Goal: Task Accomplishment & Management: Manage account settings

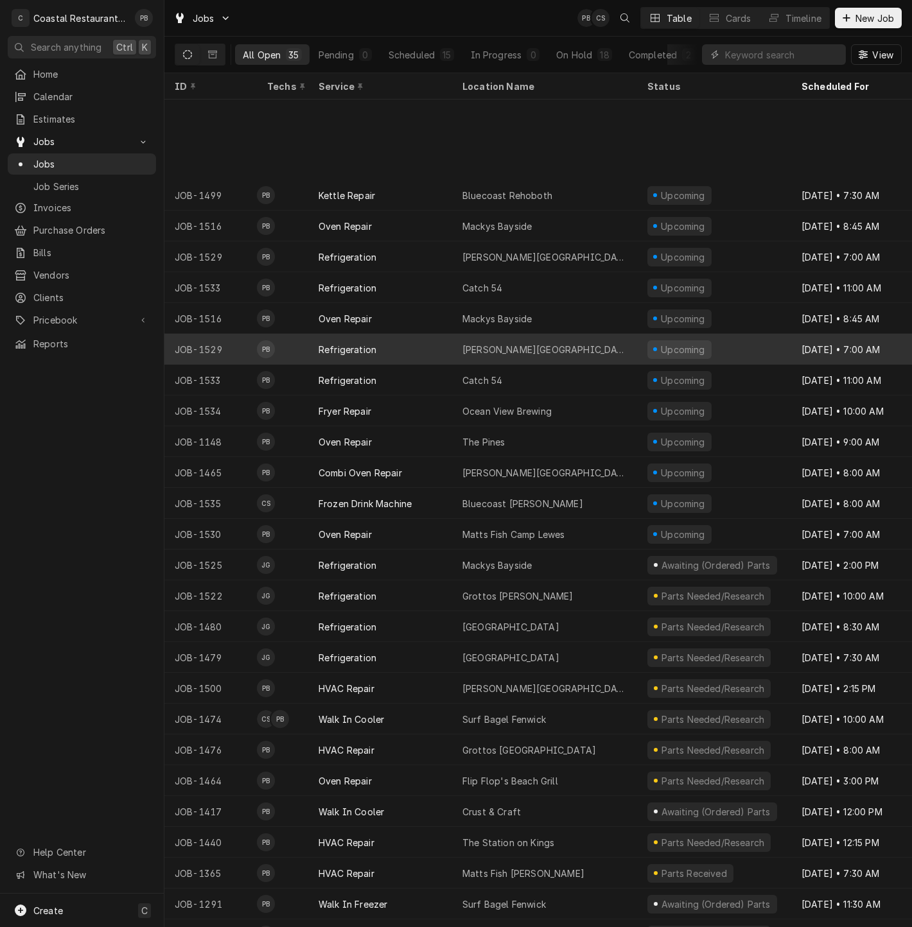
scroll to position [228, 0]
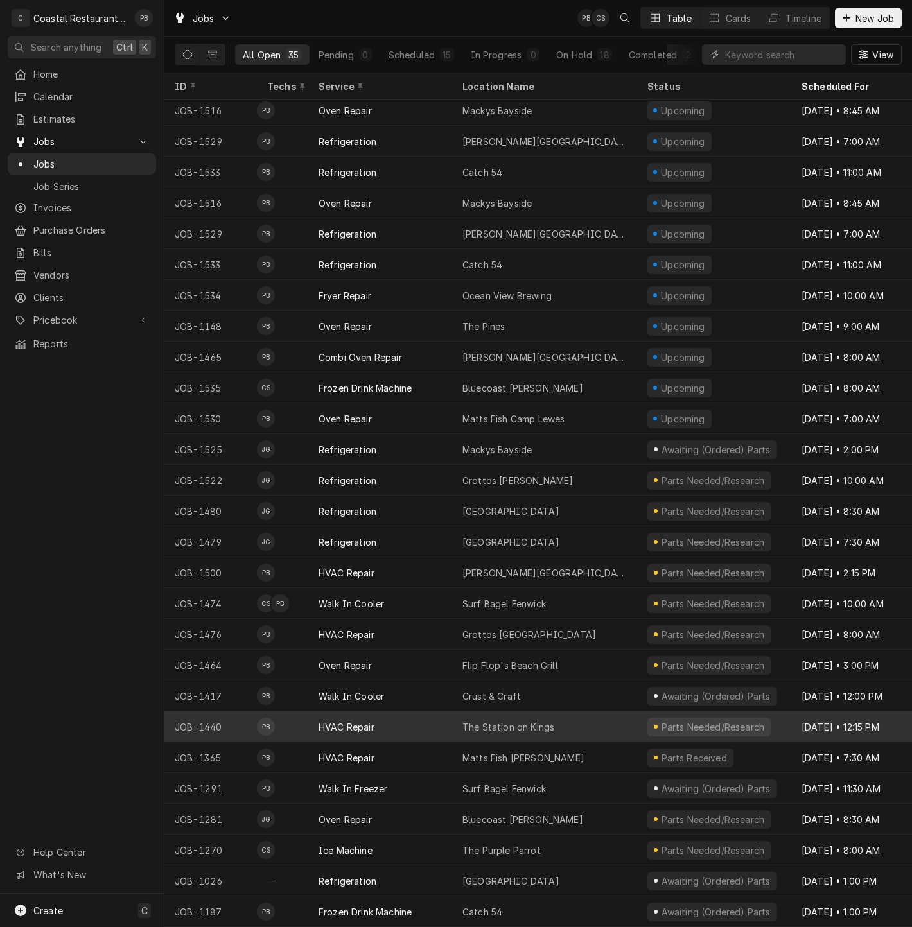
click at [386, 724] on div "HVAC Repair" at bounding box center [380, 726] width 144 height 31
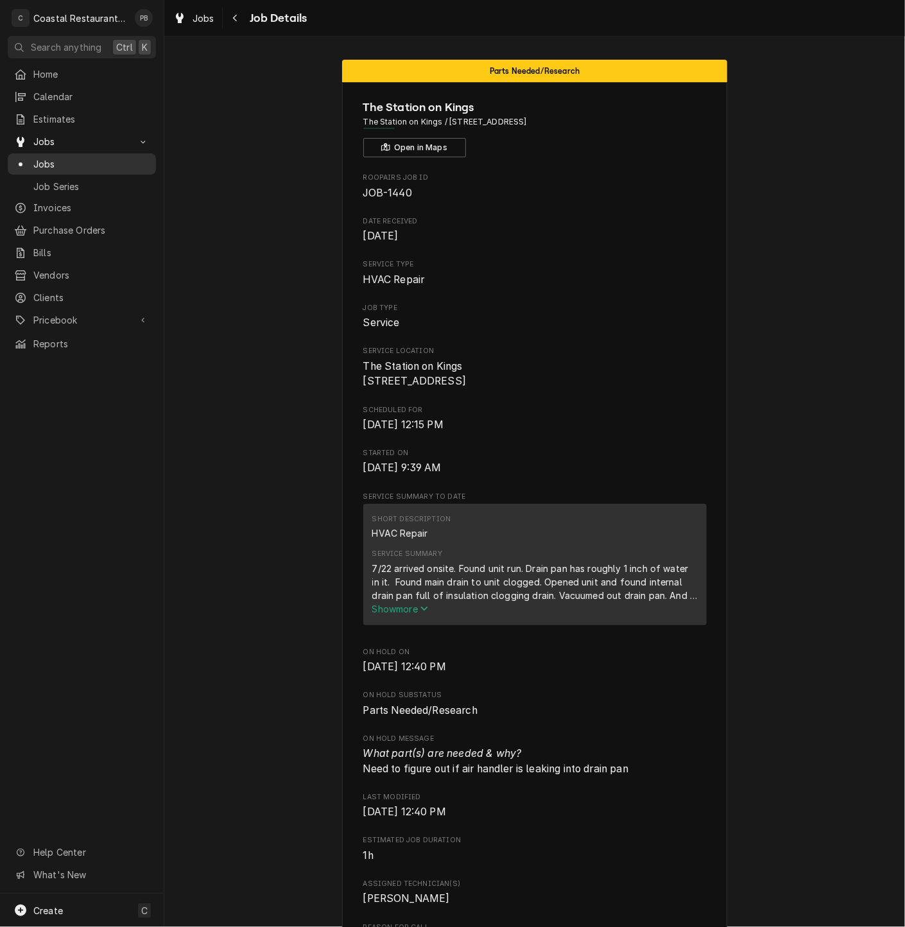
click at [44, 159] on span "Jobs" at bounding box center [91, 163] width 116 height 13
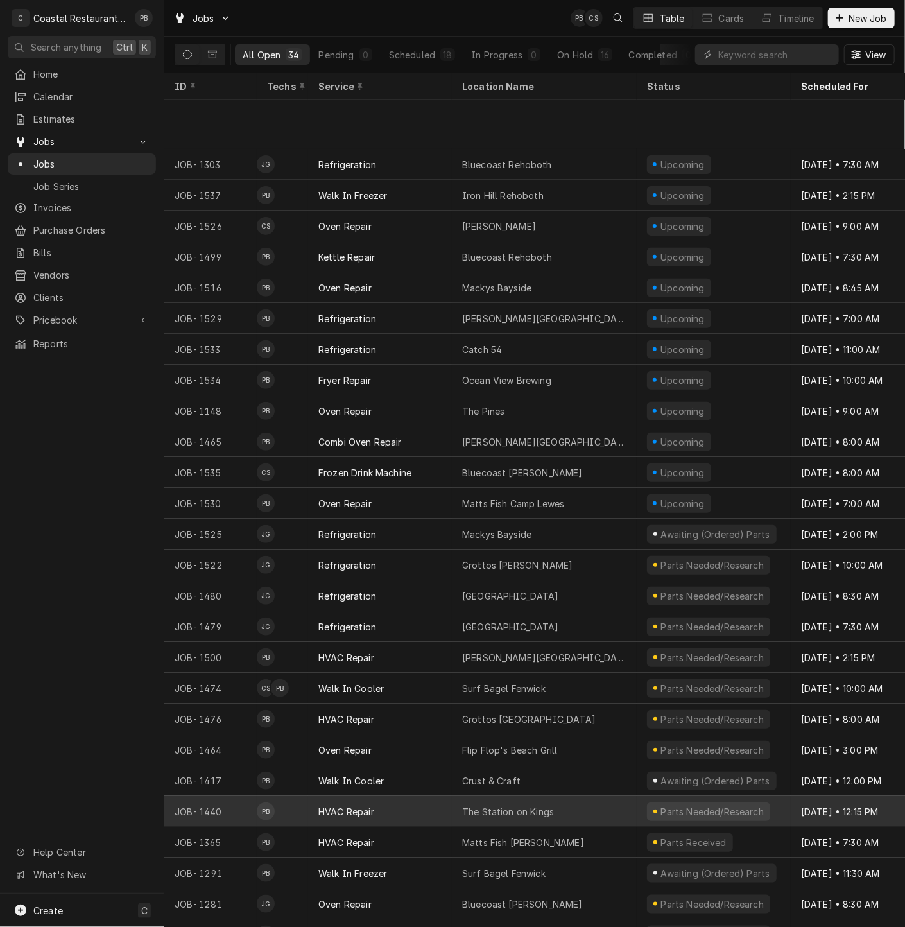
scroll to position [228, 0]
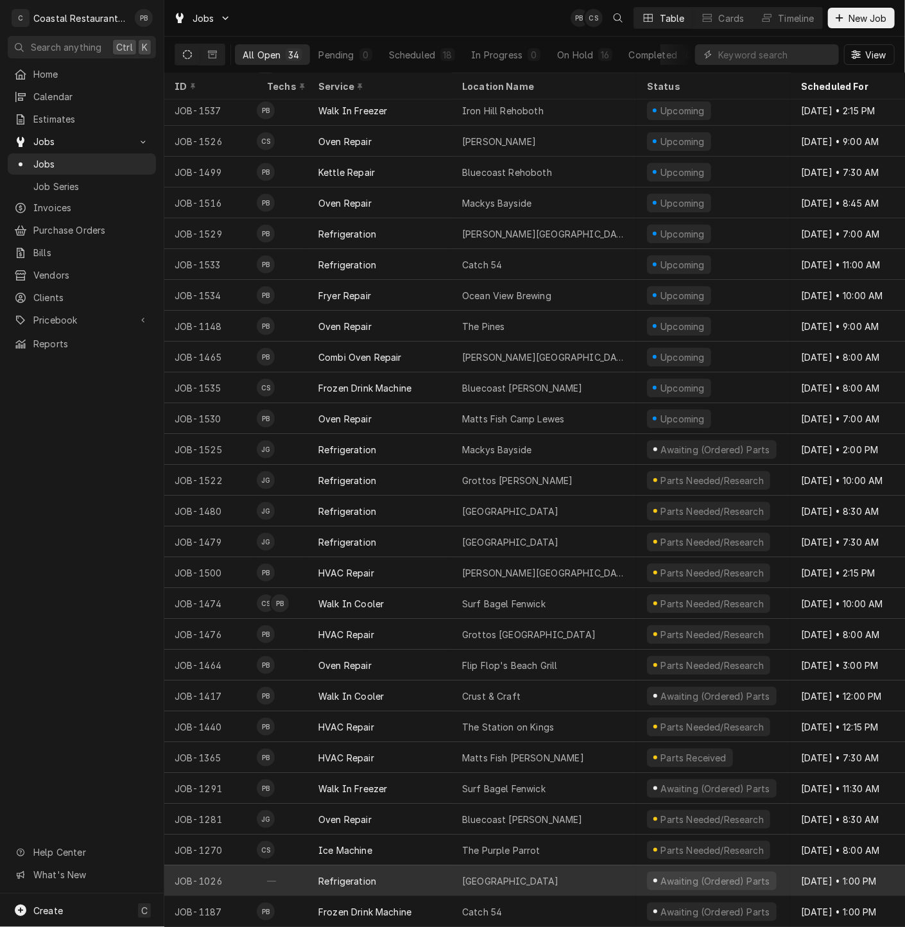
click at [532, 874] on div "[GEOGRAPHIC_DATA]" at bounding box center [510, 880] width 97 height 13
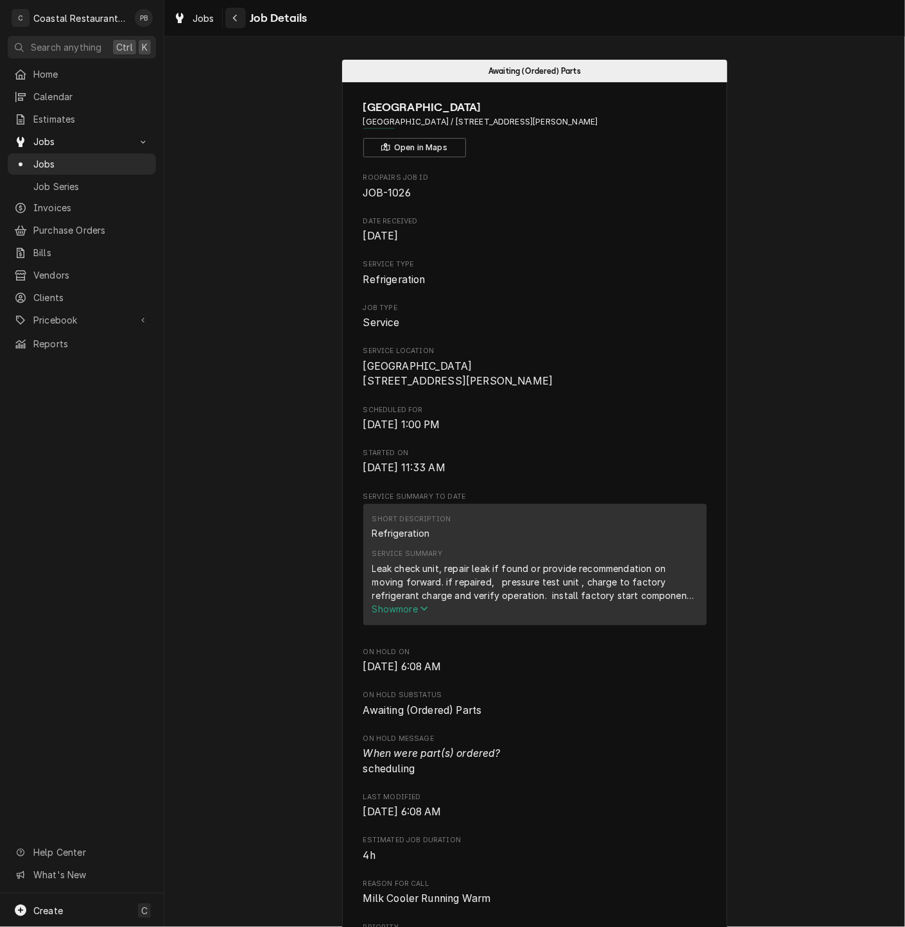
click at [236, 19] on icon "Navigate back" at bounding box center [235, 17] width 6 height 9
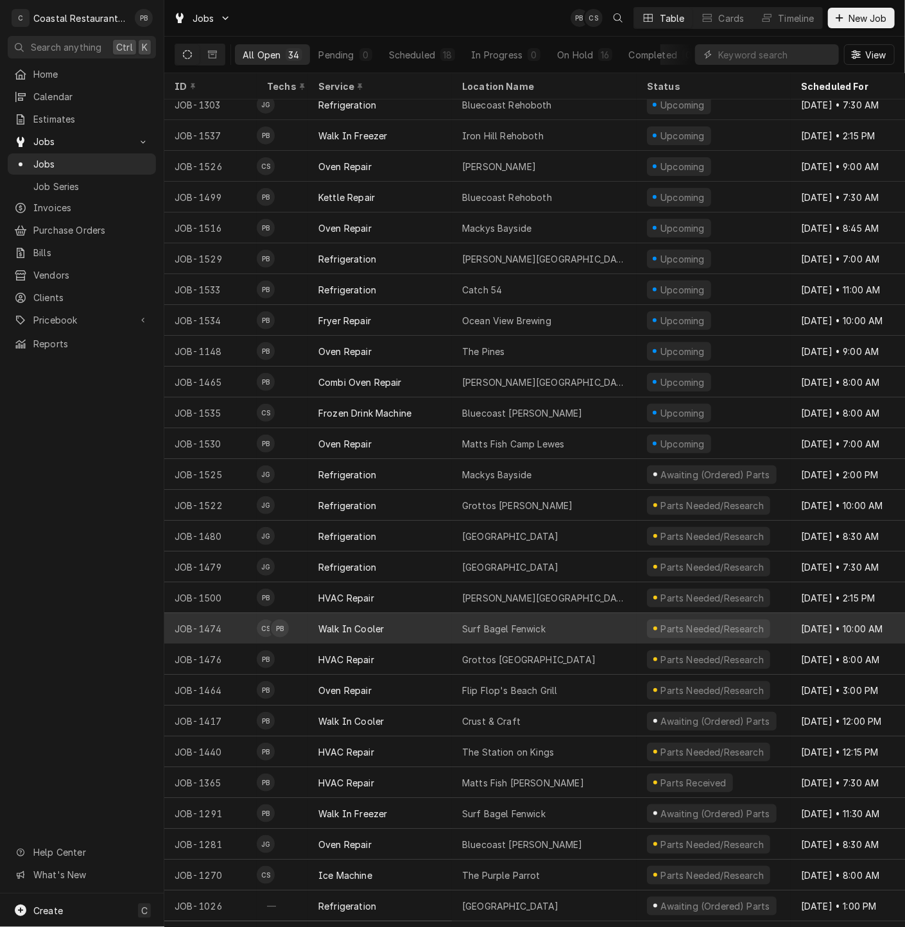
scroll to position [228, 0]
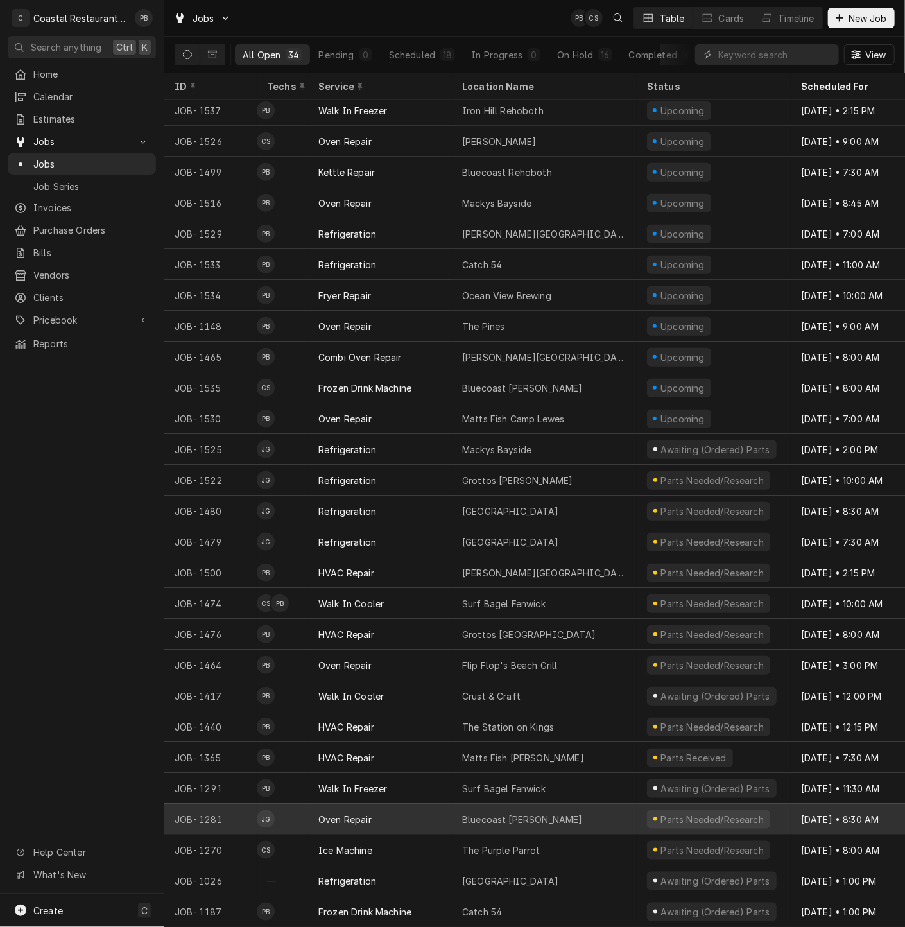
click at [457, 813] on div "Bluecoast Bethany" at bounding box center [544, 819] width 185 height 31
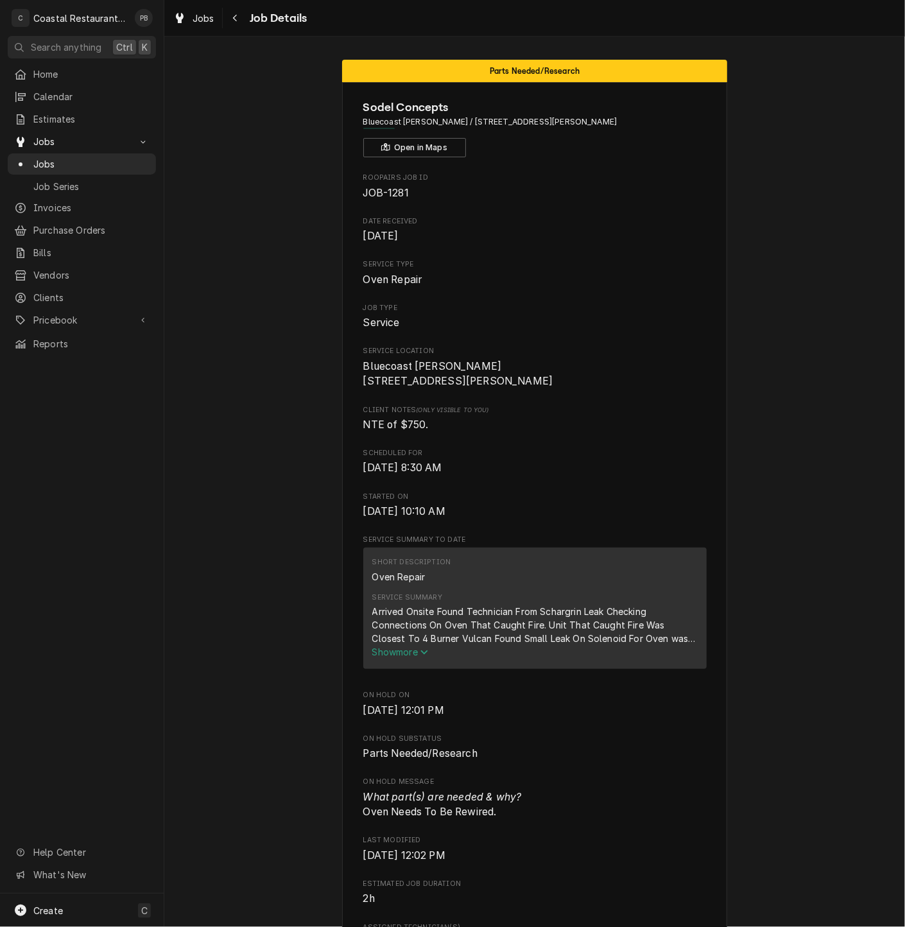
click at [398, 657] on span "Show more" at bounding box center [400, 652] width 57 height 11
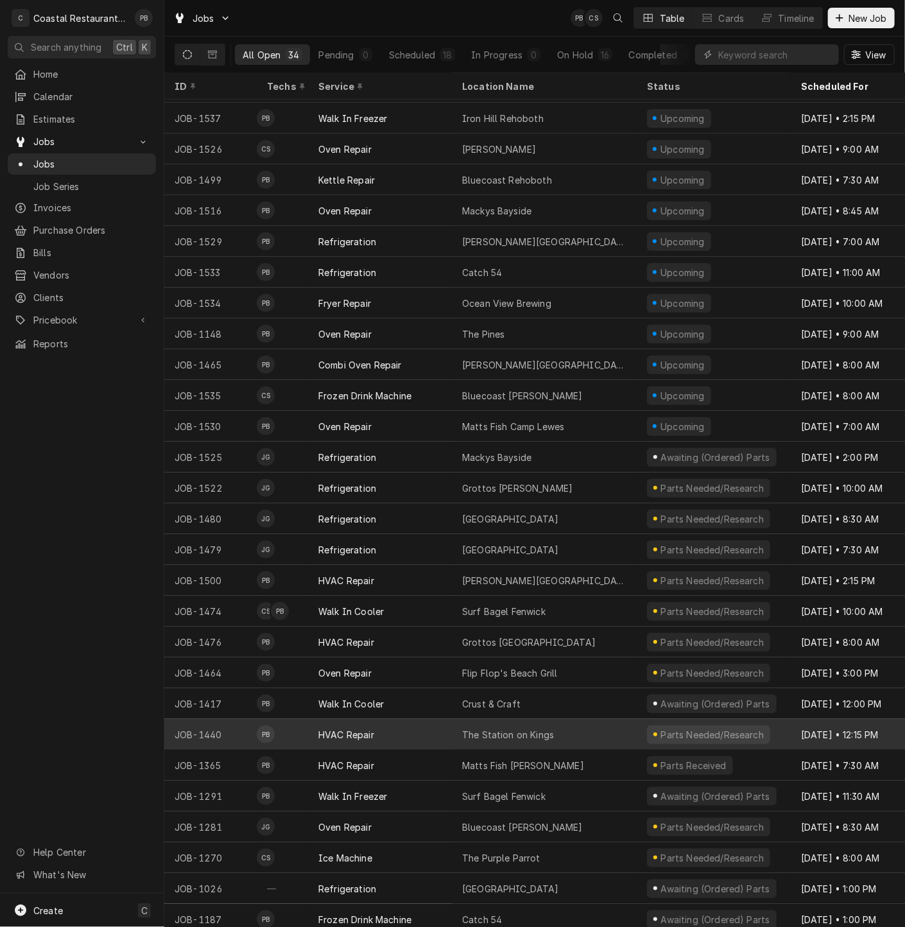
scroll to position [228, 0]
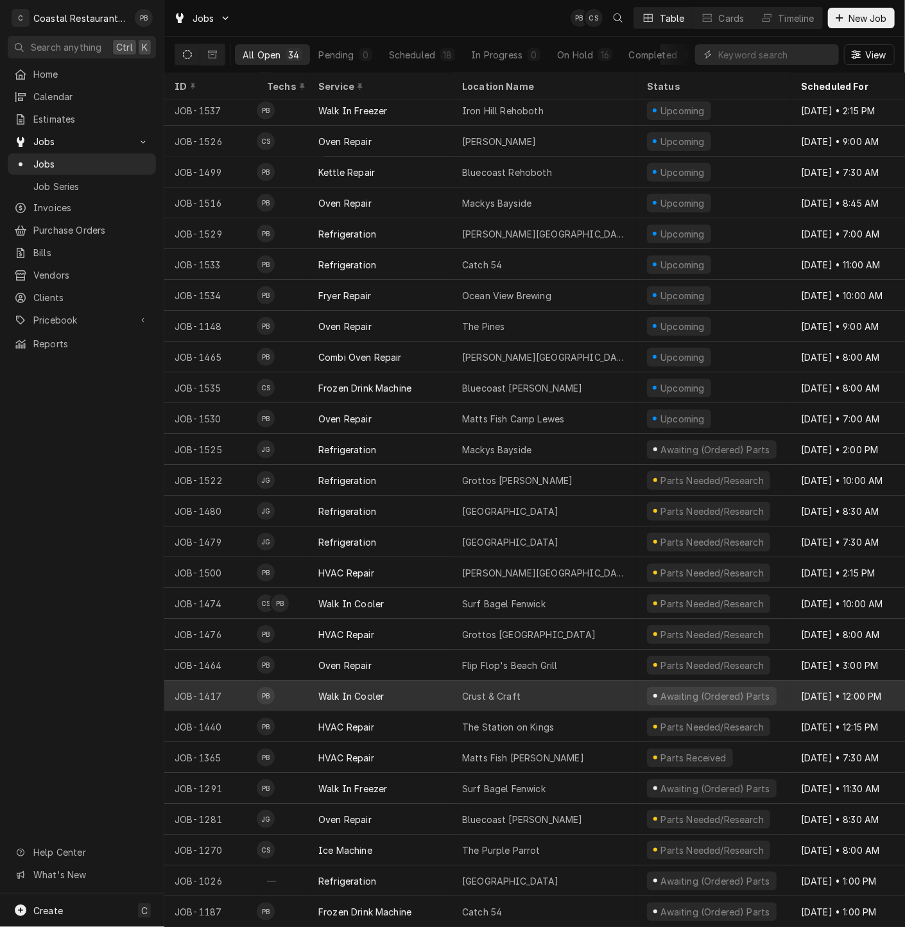
click at [505, 690] on div "Crust & Craft" at bounding box center [491, 696] width 58 height 13
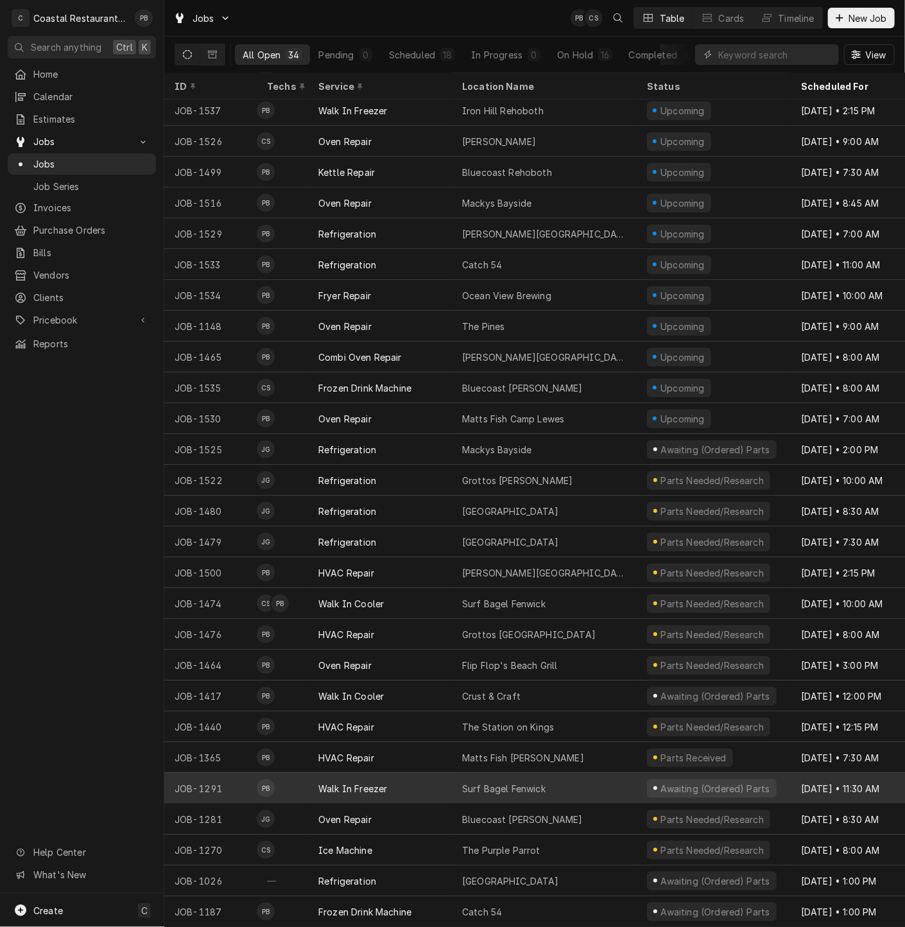
scroll to position [228, 0]
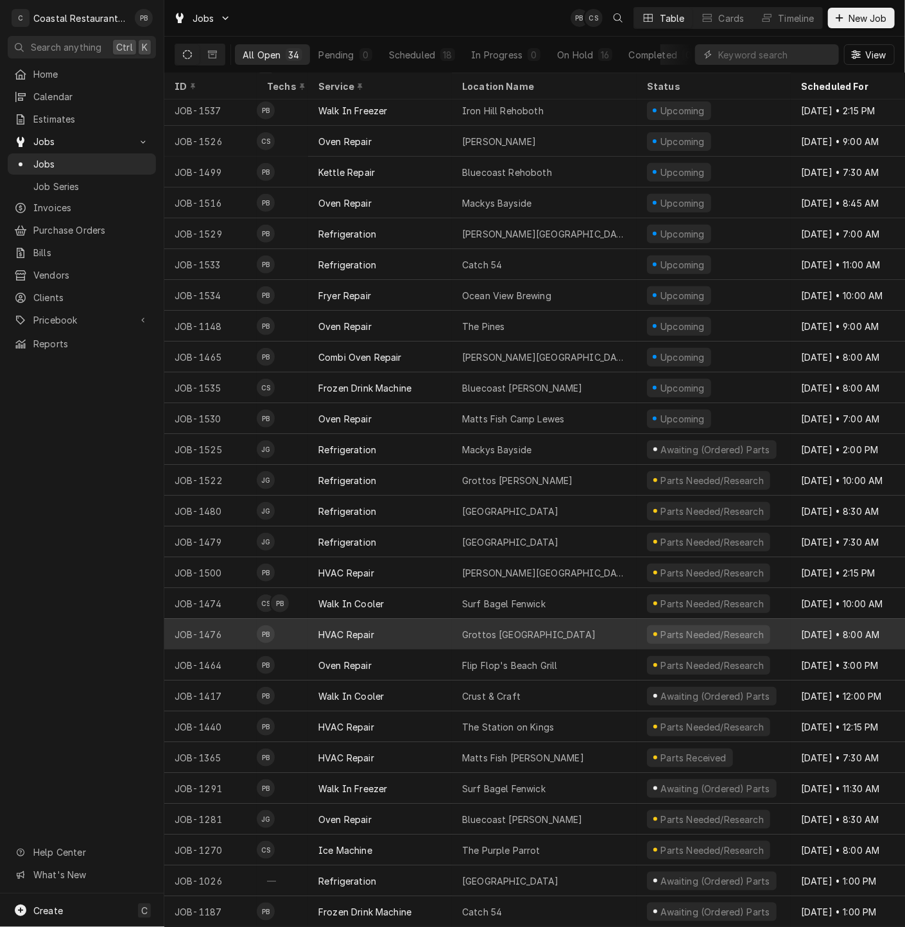
click at [485, 628] on div "Grottos Rehoboth Ave" at bounding box center [529, 634] width 134 height 13
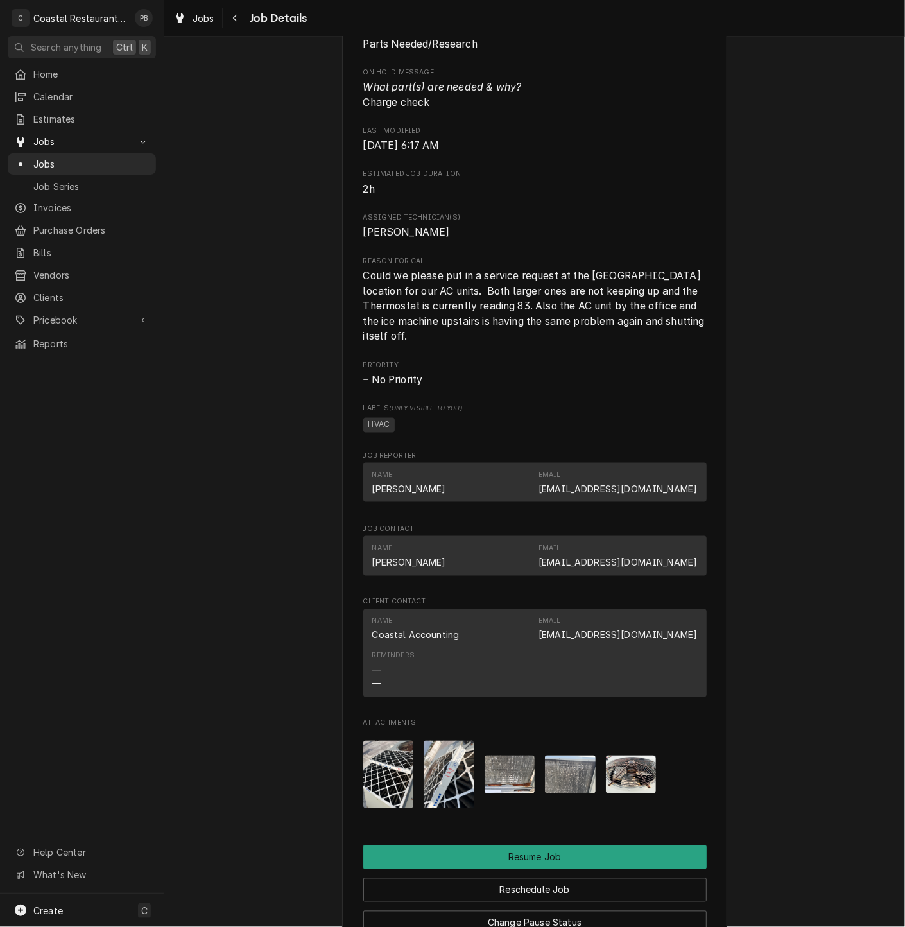
scroll to position [785, 0]
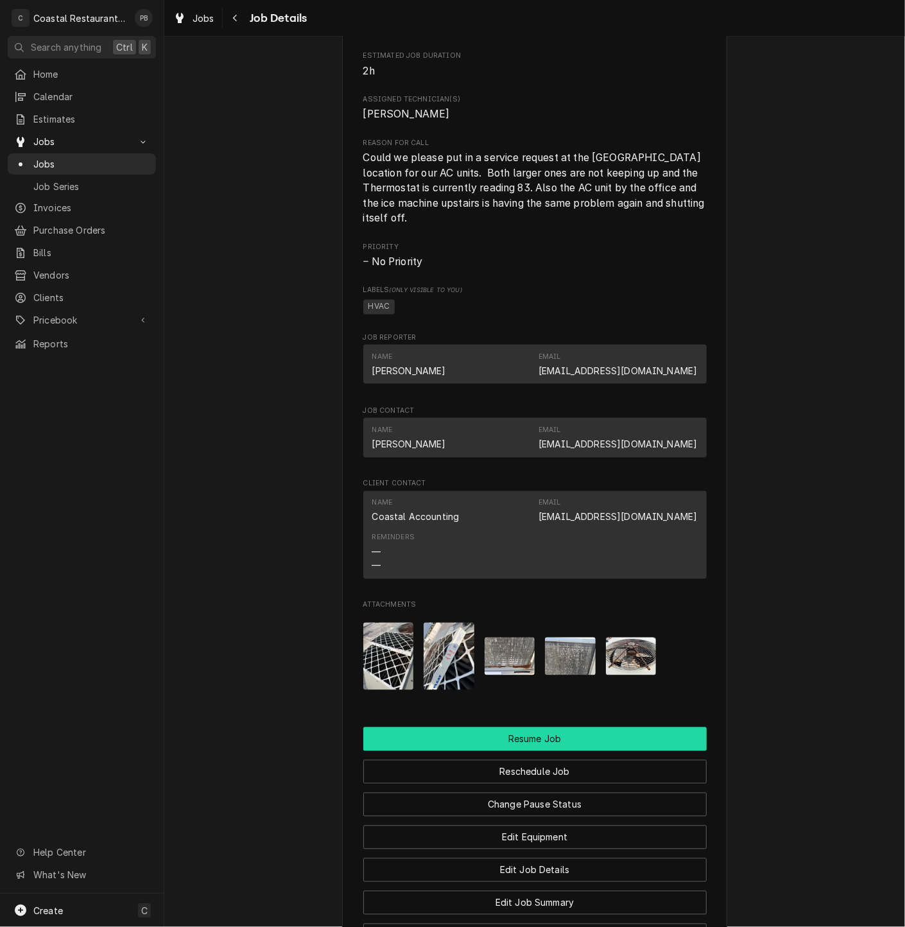
click at [540, 751] on button "Resume Job" at bounding box center [534, 739] width 343 height 24
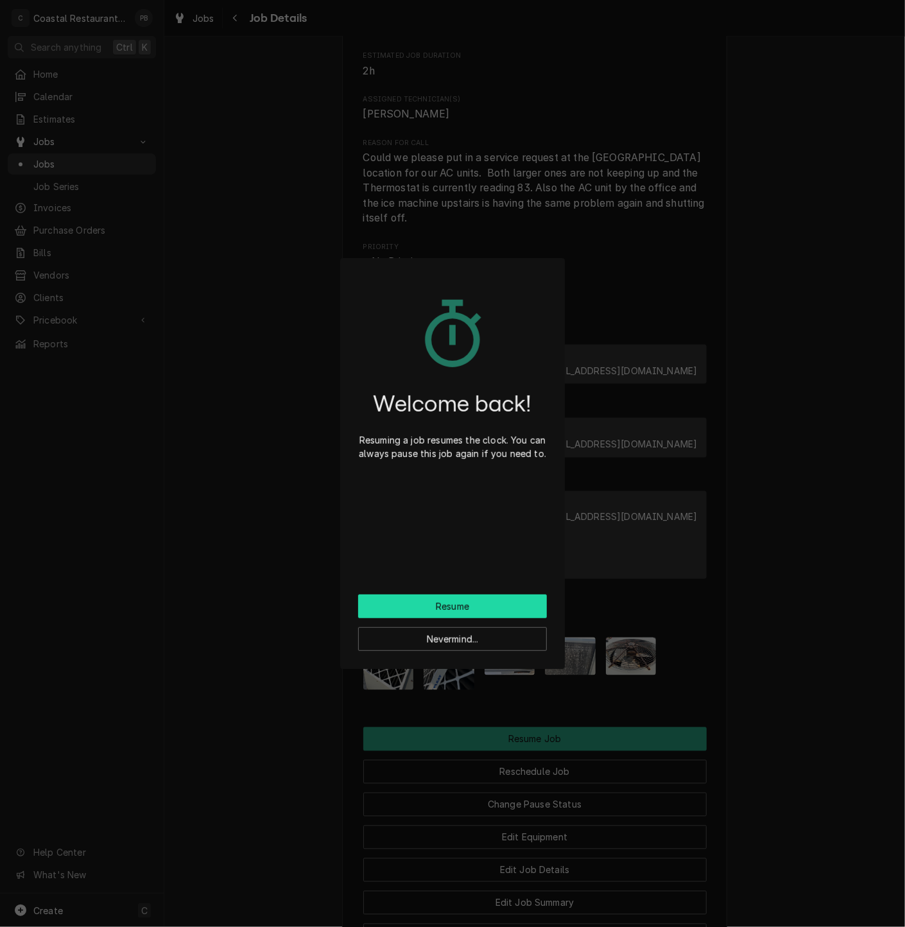
click at [465, 598] on button "Resume" at bounding box center [452, 607] width 189 height 24
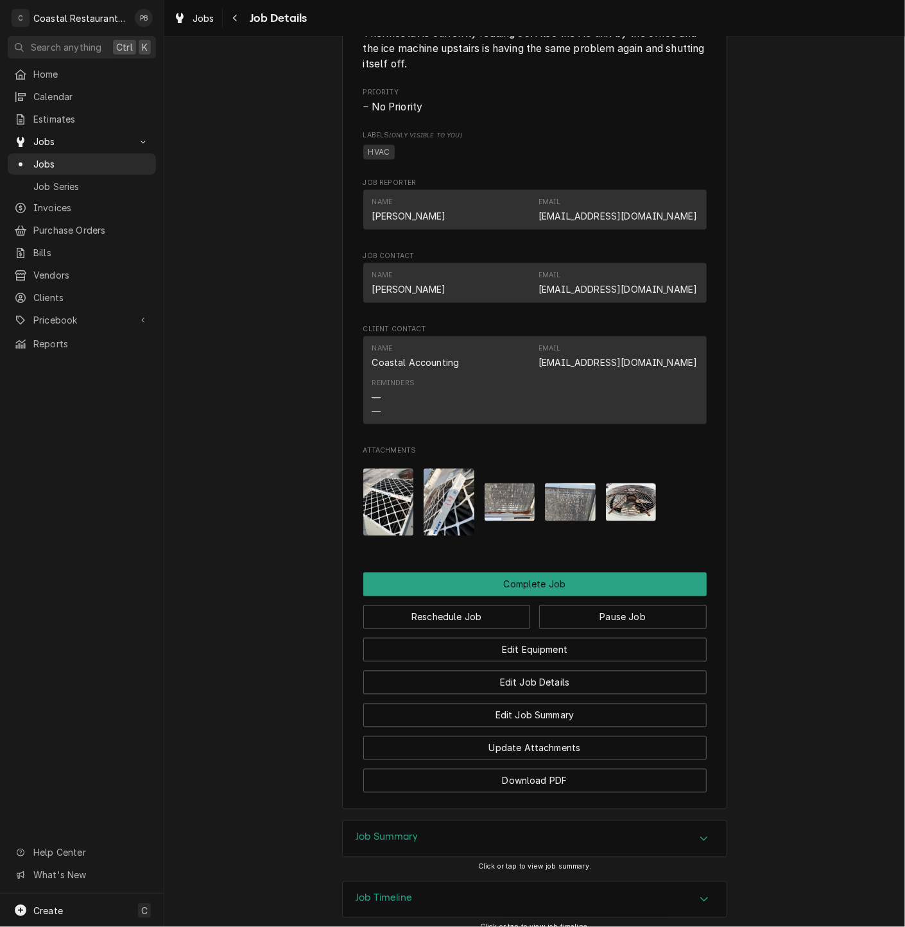
scroll to position [930, 0]
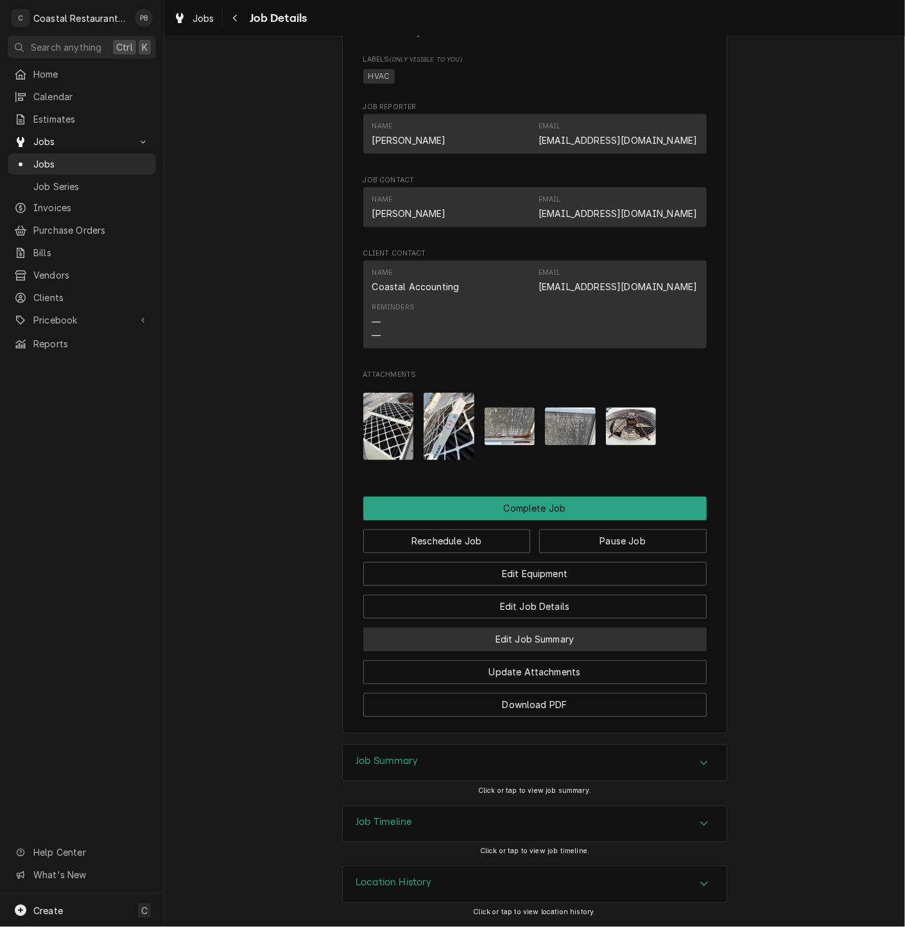
click at [552, 639] on button "Edit Job Summary" at bounding box center [534, 640] width 343 height 24
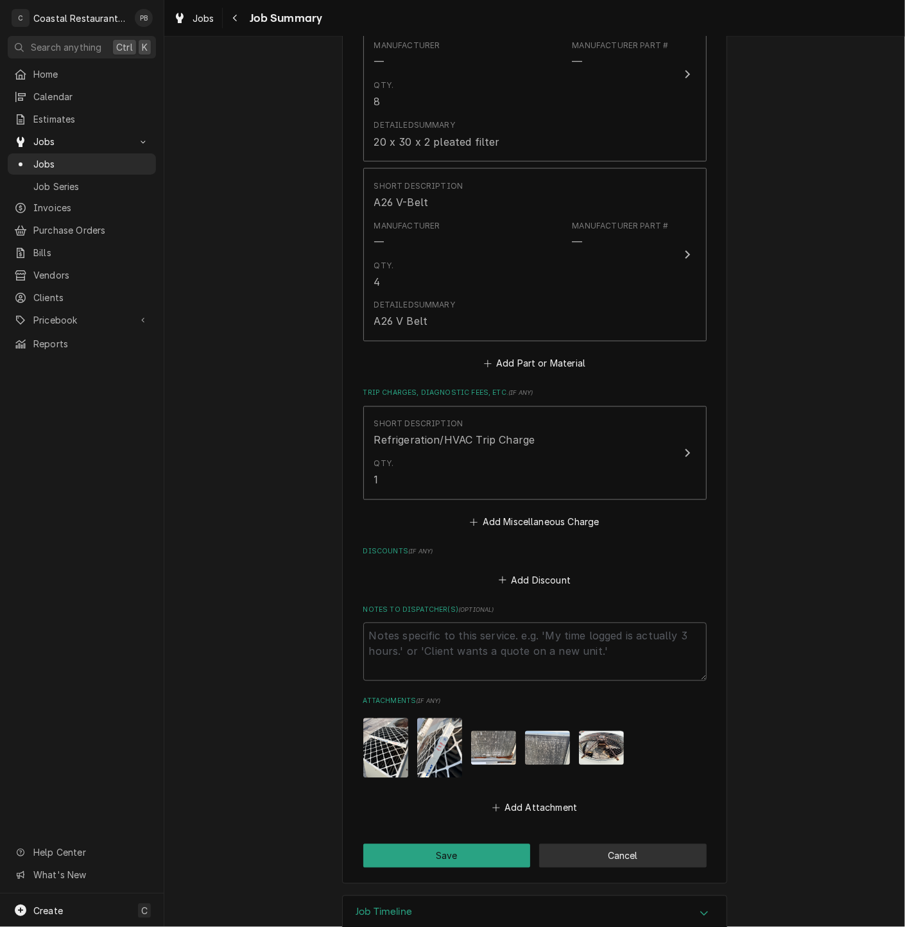
scroll to position [999, 0]
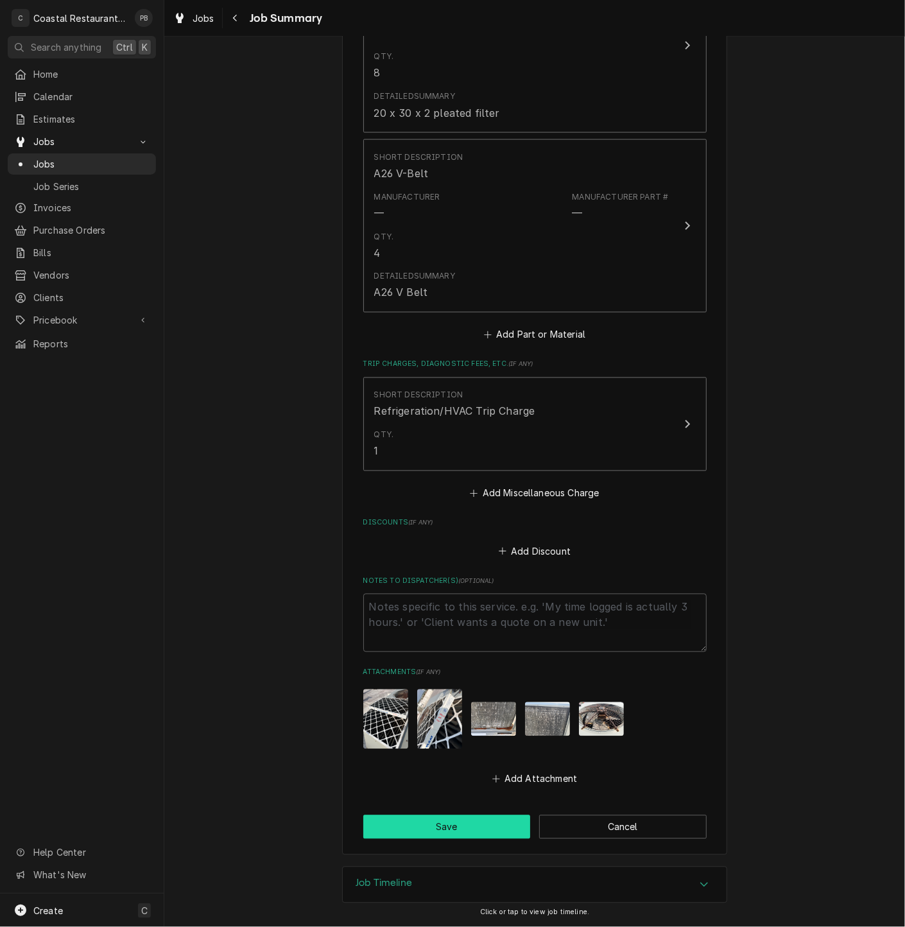
click at [435, 835] on button "Save" at bounding box center [447, 827] width 168 height 24
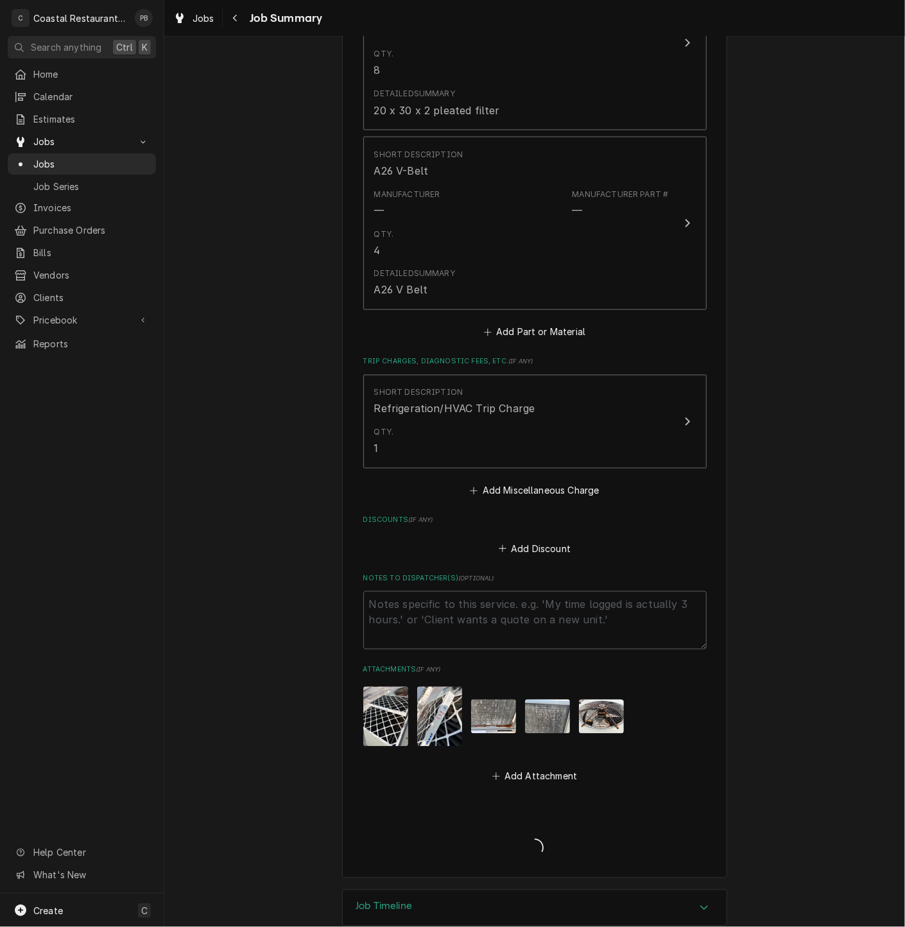
type textarea "x"
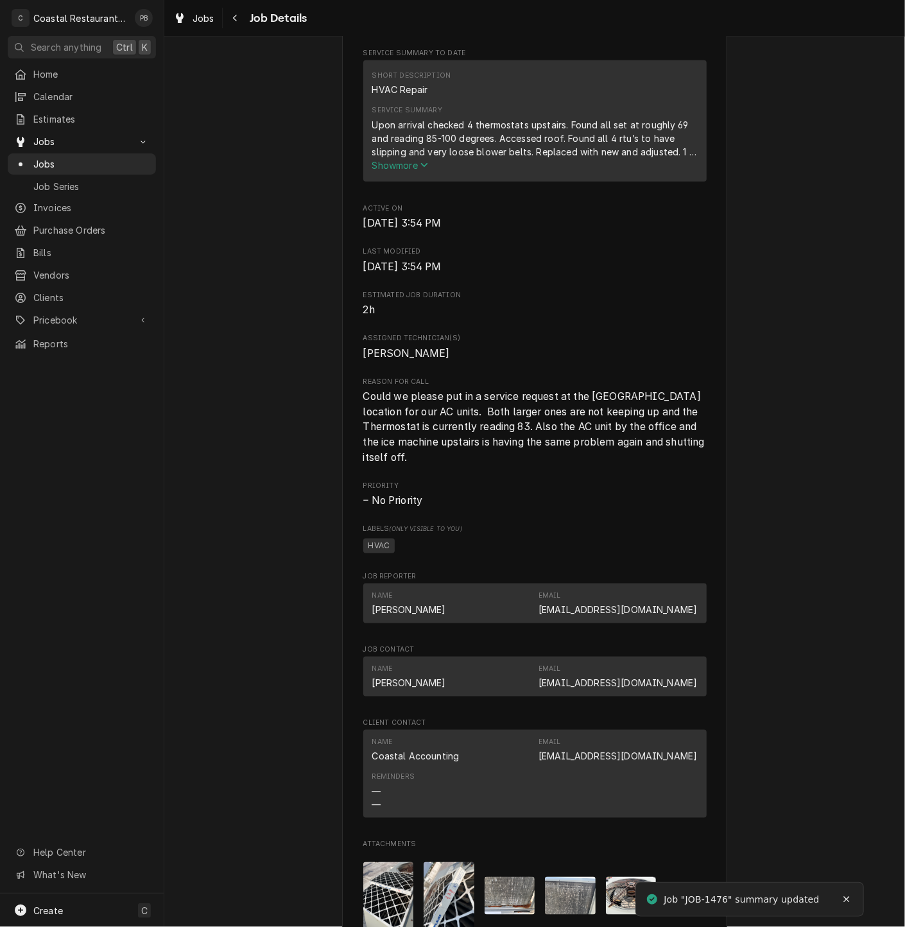
scroll to position [930, 0]
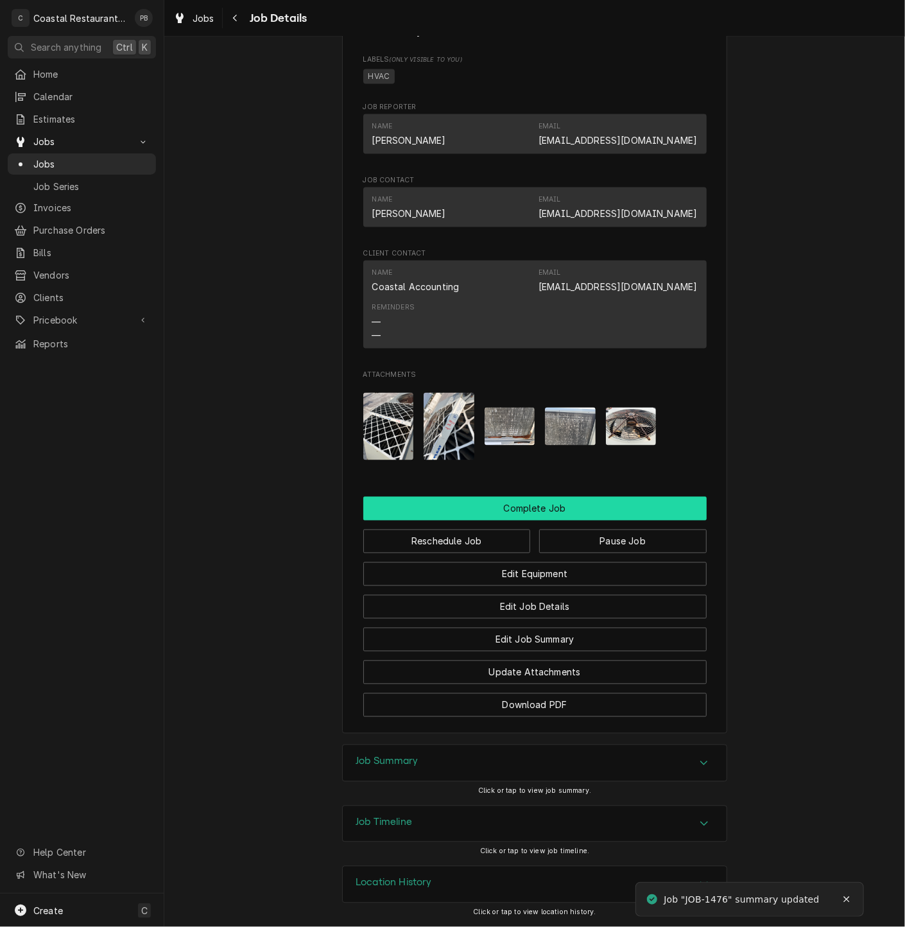
click at [515, 501] on button "Complete Job" at bounding box center [534, 509] width 343 height 24
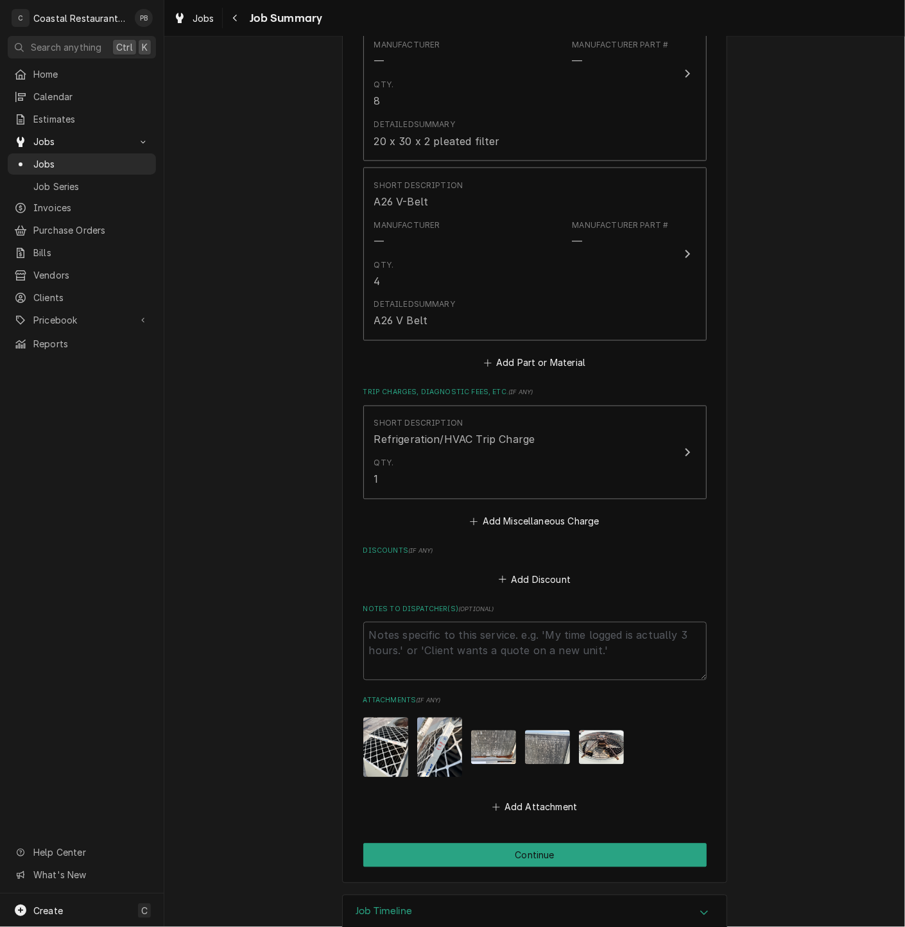
scroll to position [999, 0]
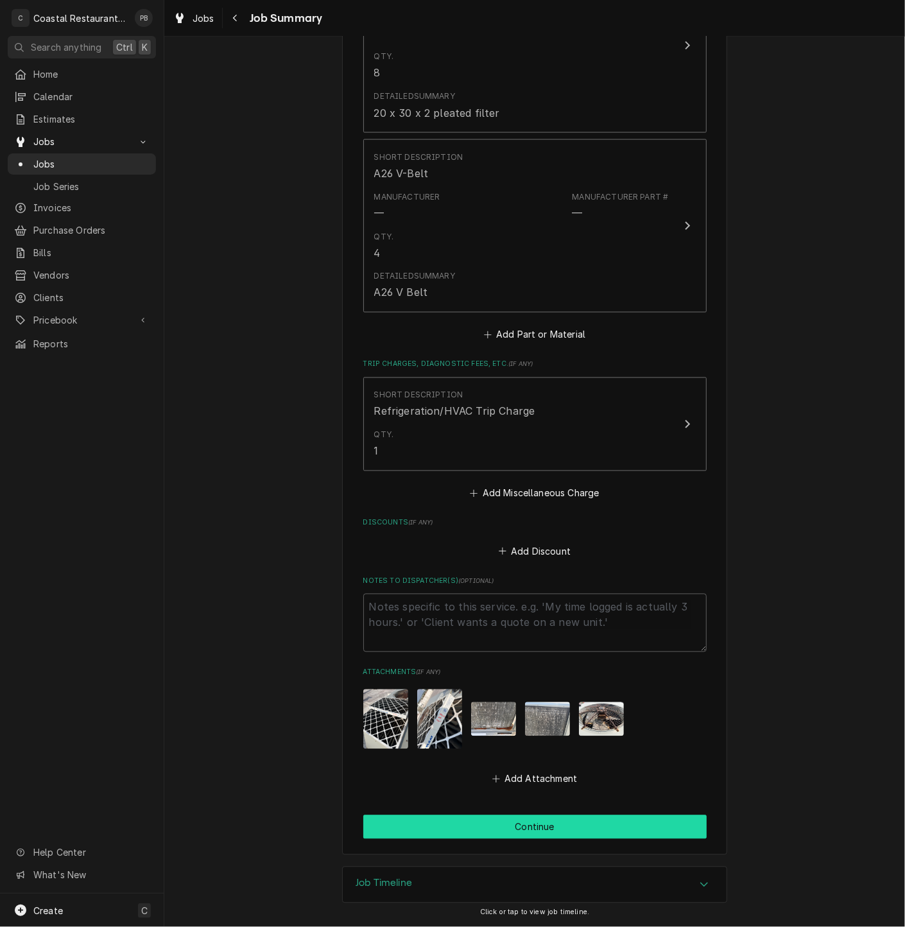
click at [533, 823] on button "Continue" at bounding box center [534, 827] width 343 height 24
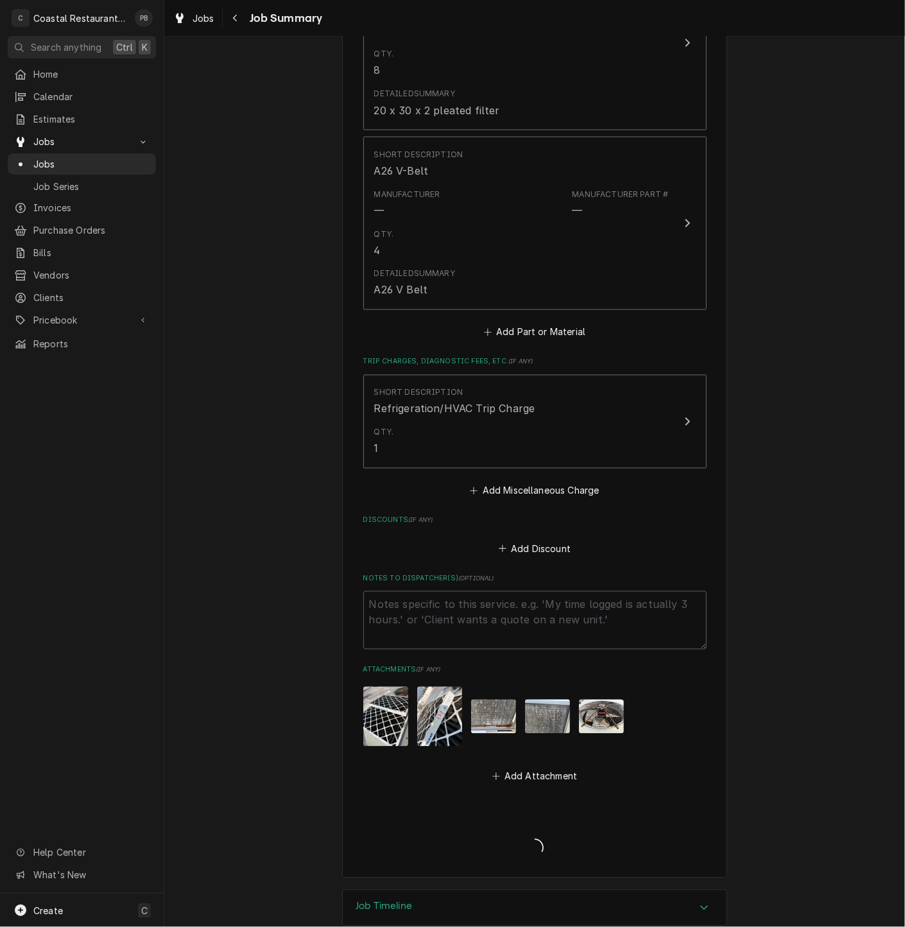
type textarea "x"
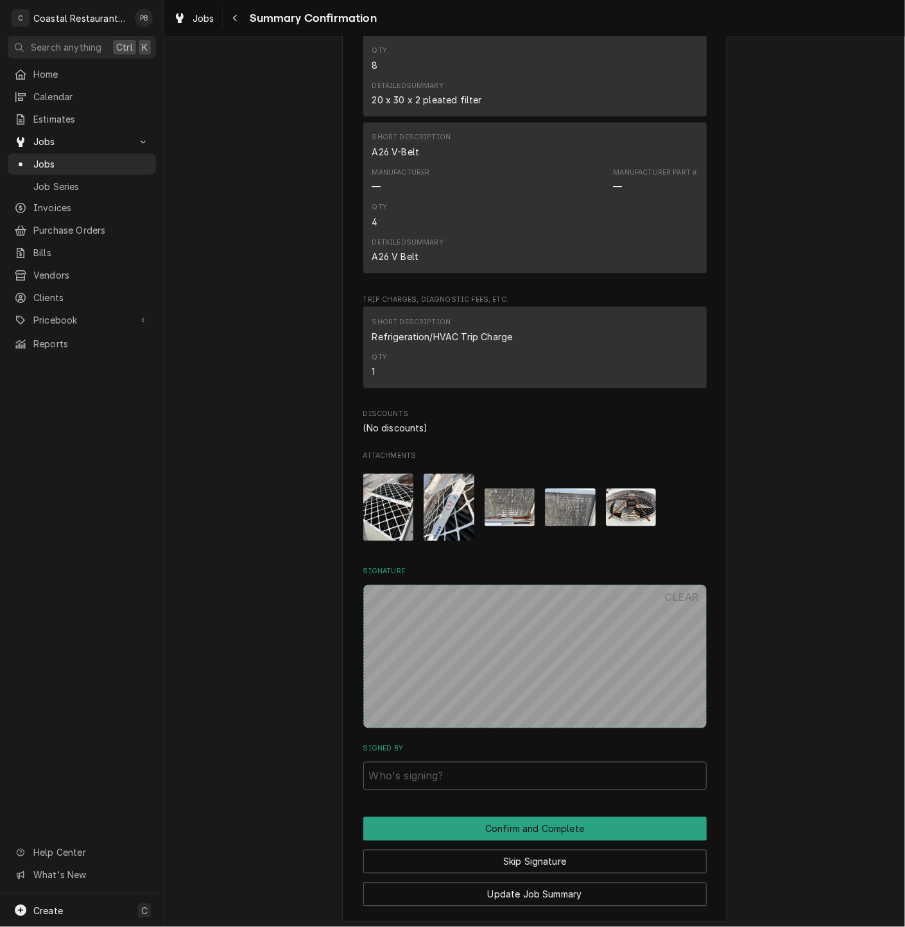
scroll to position [926, 0]
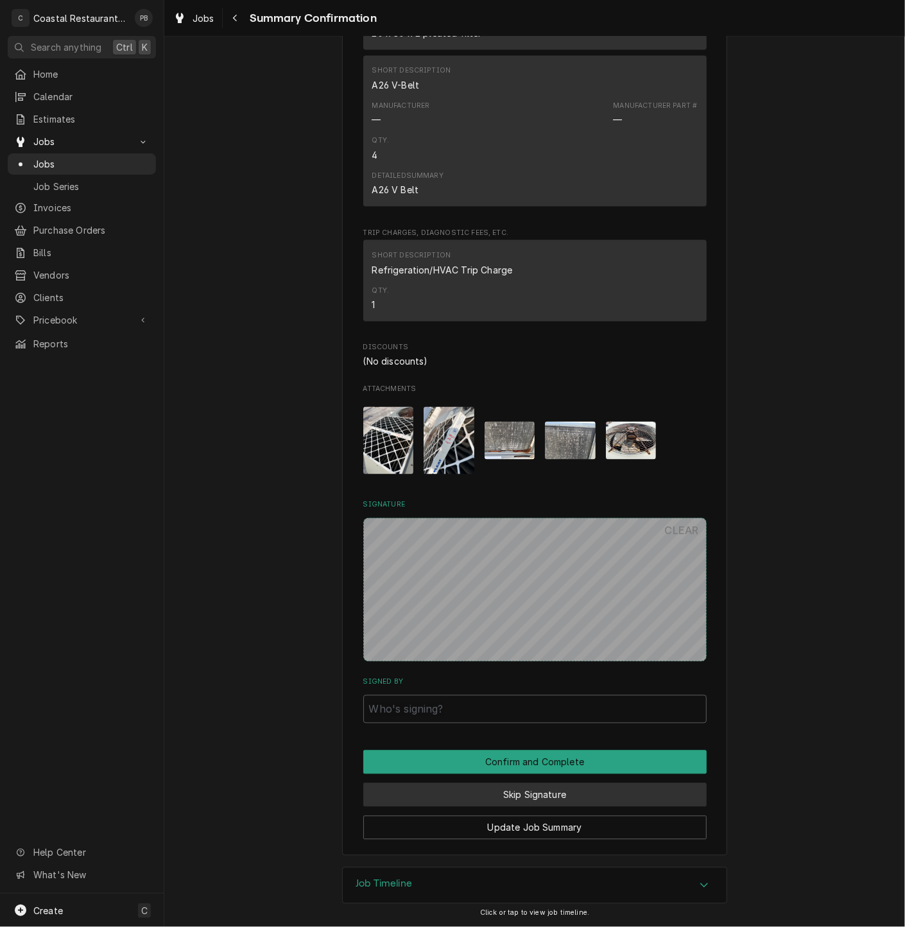
click at [566, 790] on button "Skip Signature" at bounding box center [534, 795] width 343 height 24
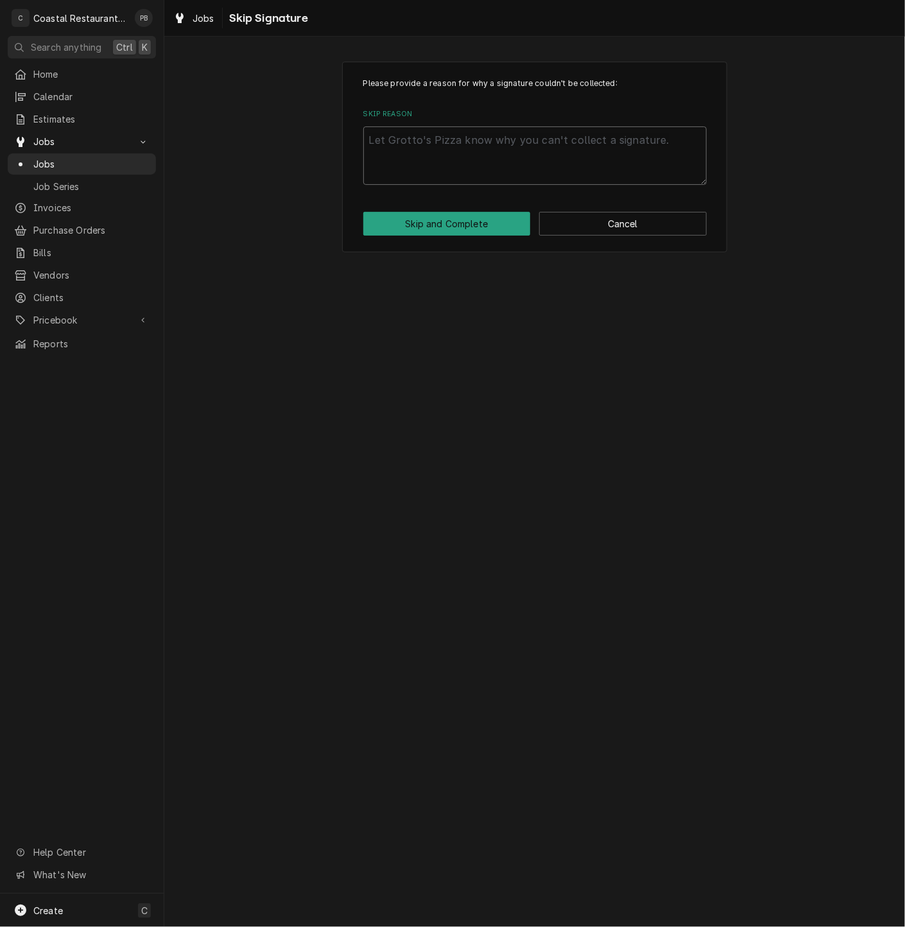
click at [554, 139] on textarea "Skip Reason" at bounding box center [534, 155] width 343 height 58
type textarea "x"
type textarea "c"
type textarea "x"
type textarea "co"
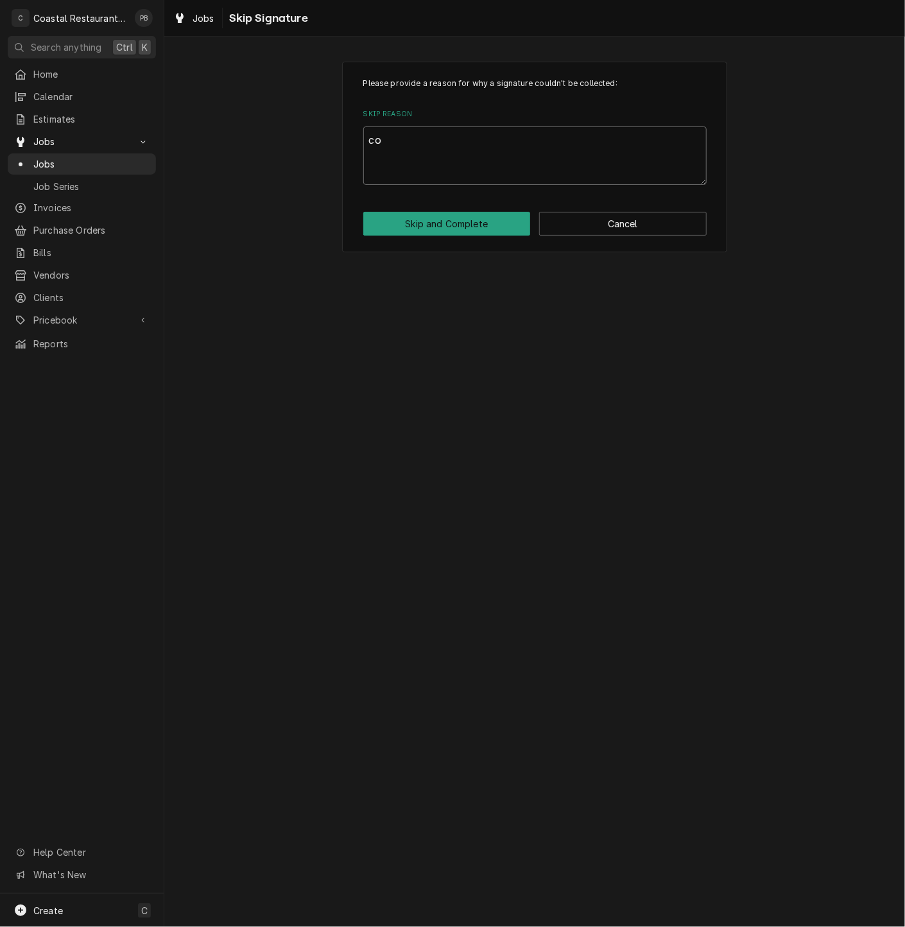
type textarea "x"
type textarea "com"
type textarea "x"
type textarea "comp"
type textarea "x"
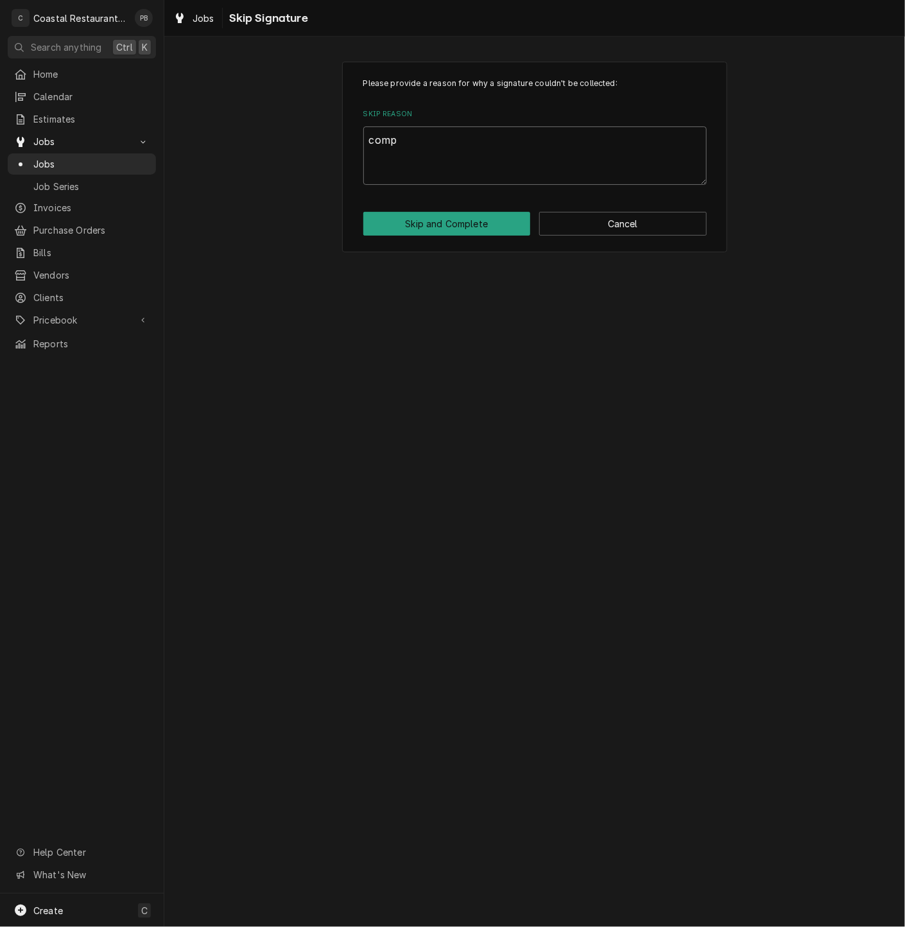
type textarea "compl"
type textarea "x"
type textarea "comple"
type textarea "x"
type textarea "complet"
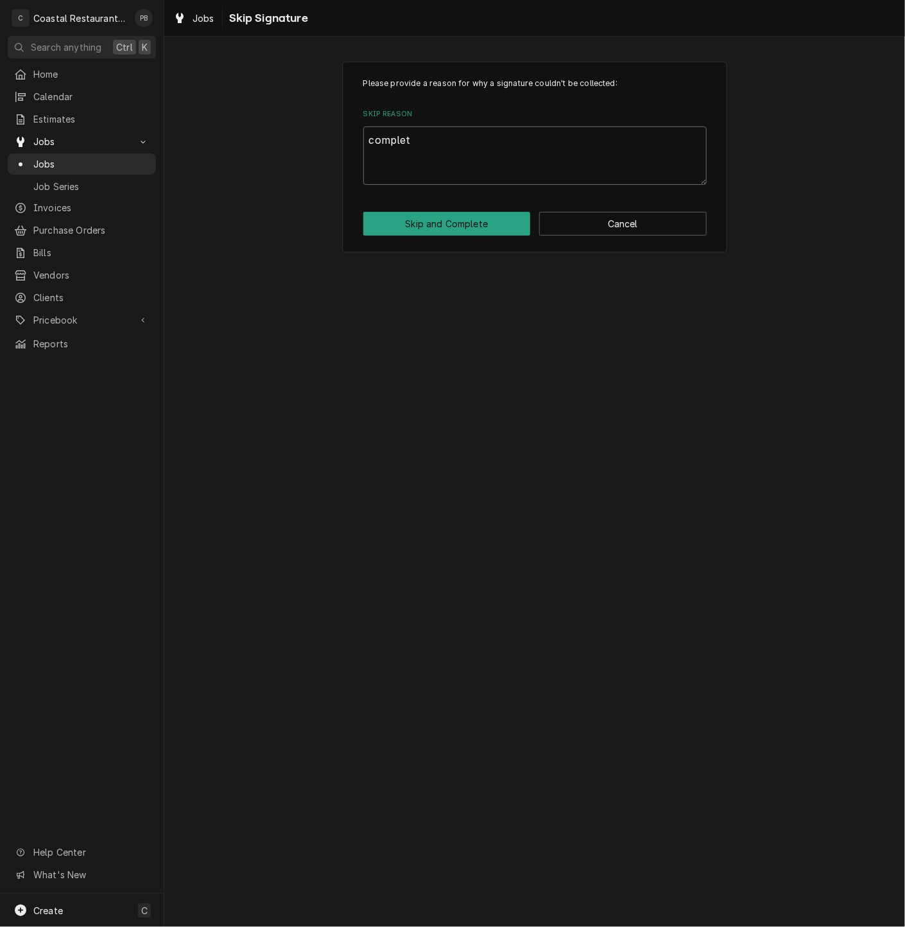
type textarea "x"
type textarea "complete"
type textarea "x"
type textarea "completed"
type textarea "x"
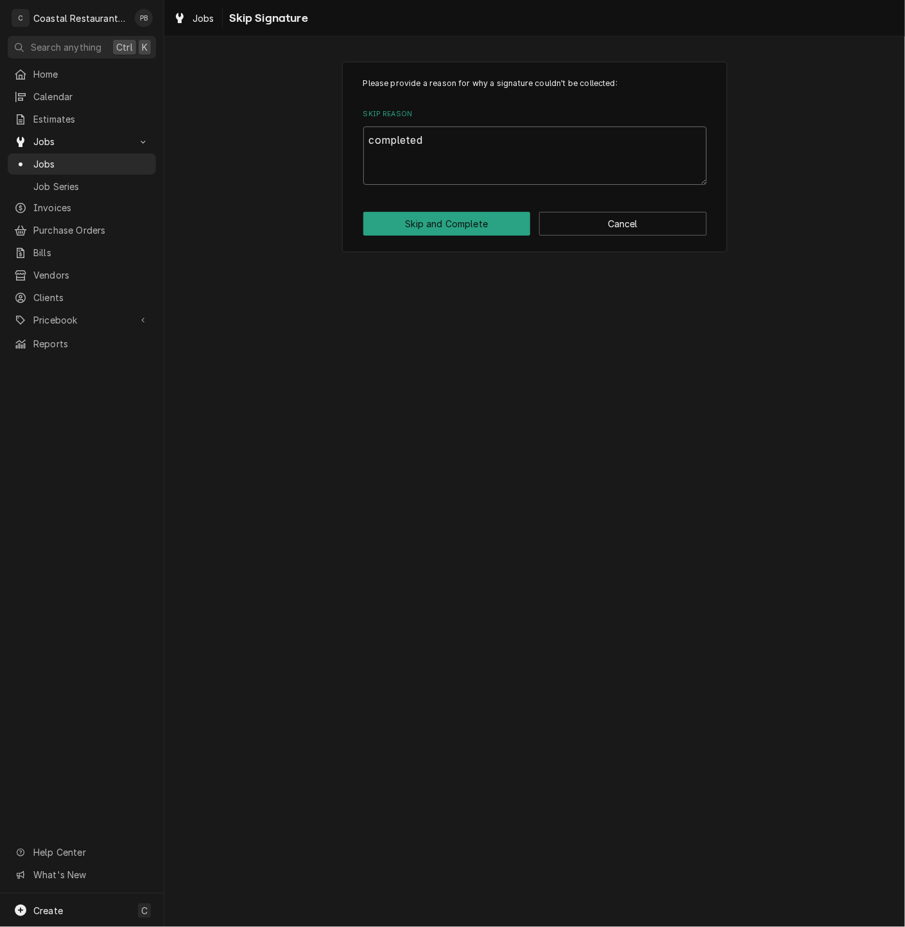
type textarea "completed"
type textarea "x"
type textarea "completed o"
type textarea "x"
type textarea "completed of"
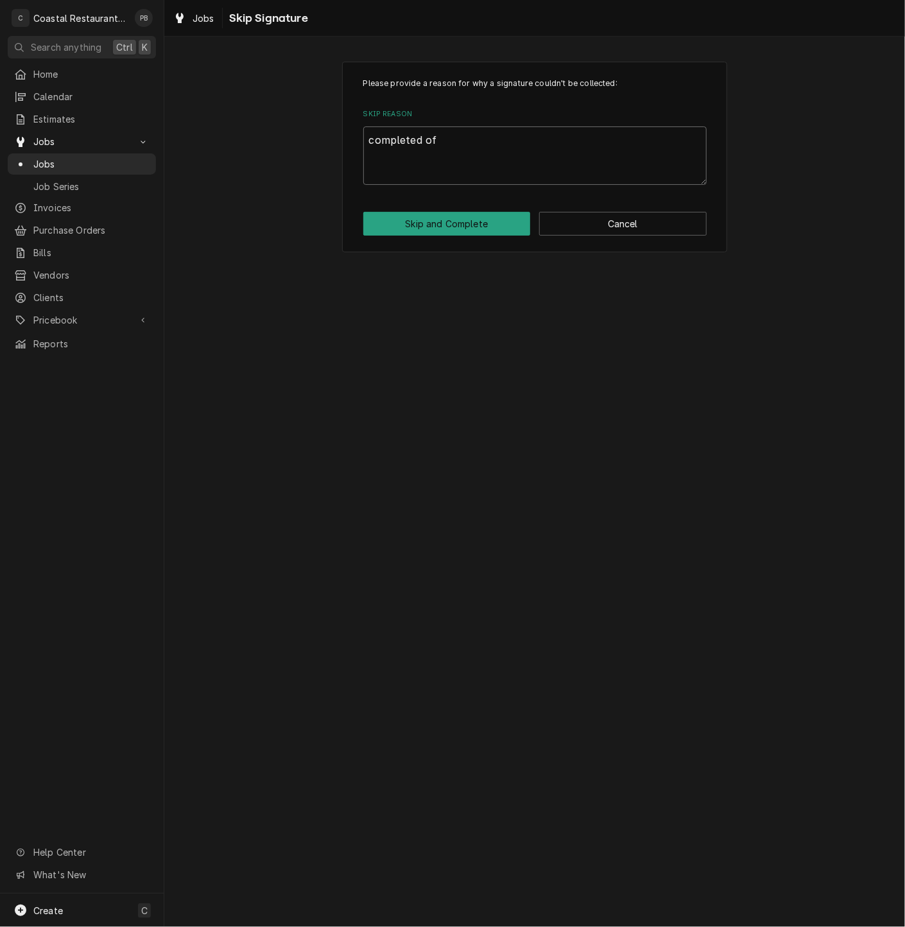
type textarea "x"
type textarea "completed off"
type textarea "x"
type textarea "completed offs"
type textarea "x"
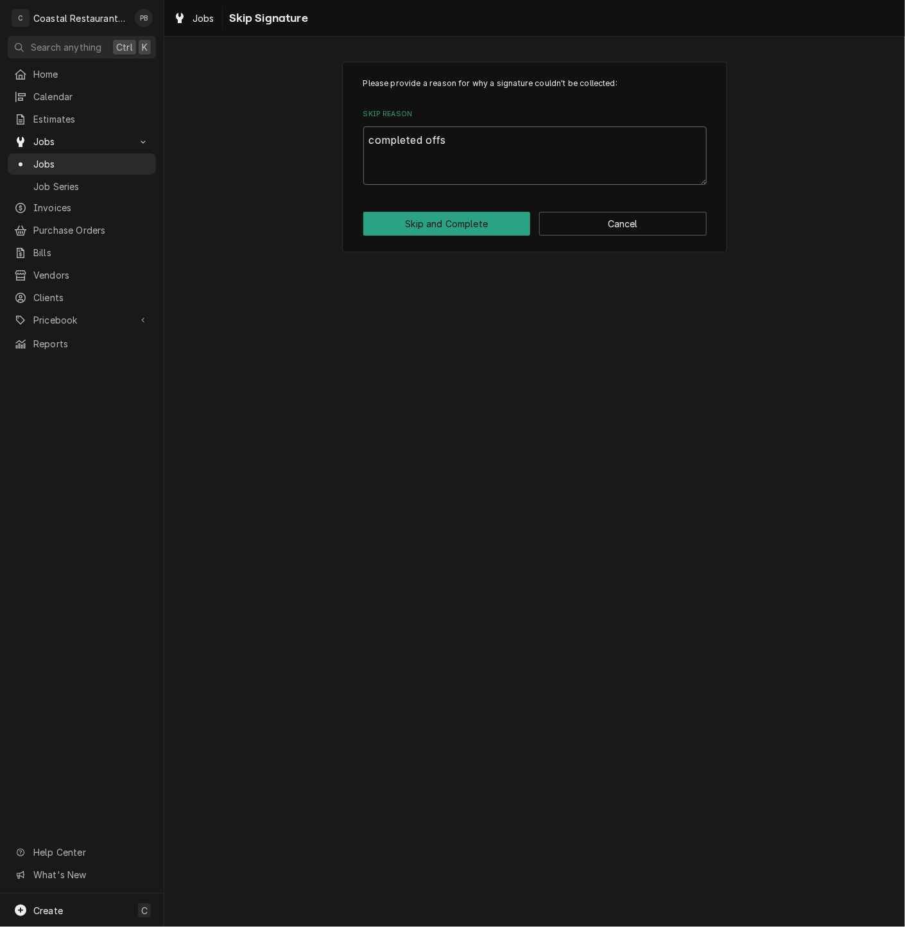
type textarea "completed offsi"
type textarea "x"
type textarea "completed offsit"
type textarea "x"
type textarea "completed offsite"
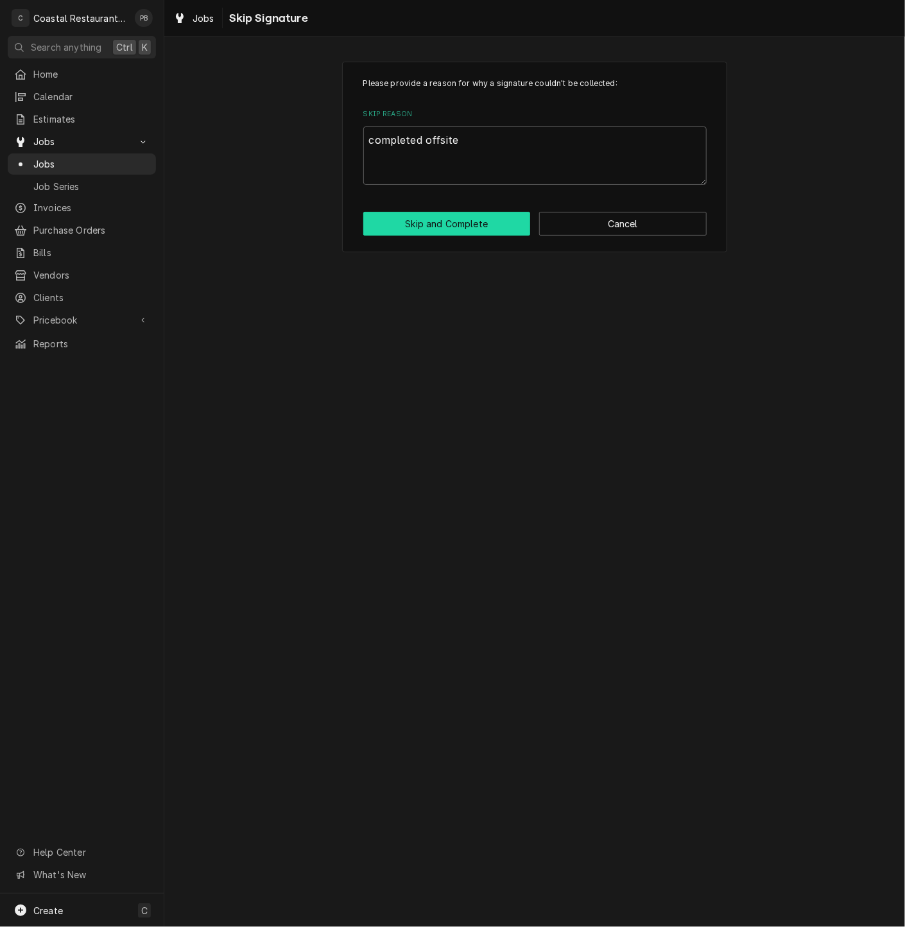
click at [491, 225] on button "Skip and Complete" at bounding box center [447, 224] width 168 height 24
type textarea "x"
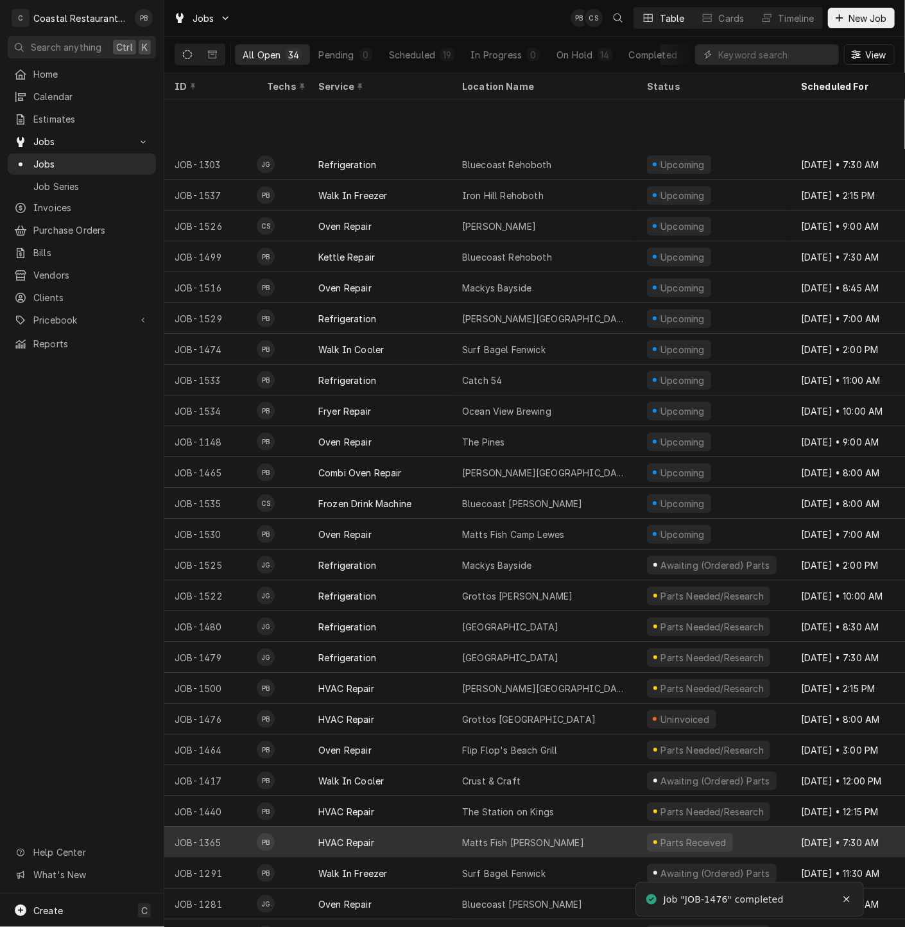
scroll to position [228, 0]
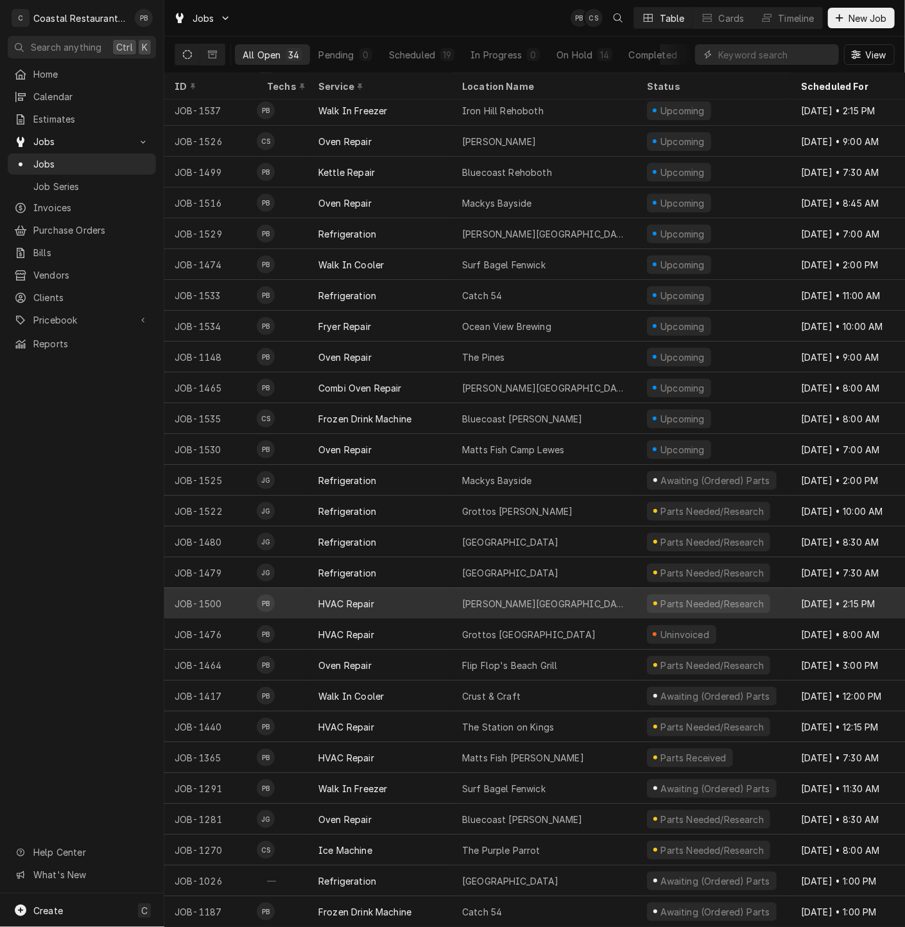
click at [478, 588] on div "Thompson Island" at bounding box center [544, 603] width 185 height 31
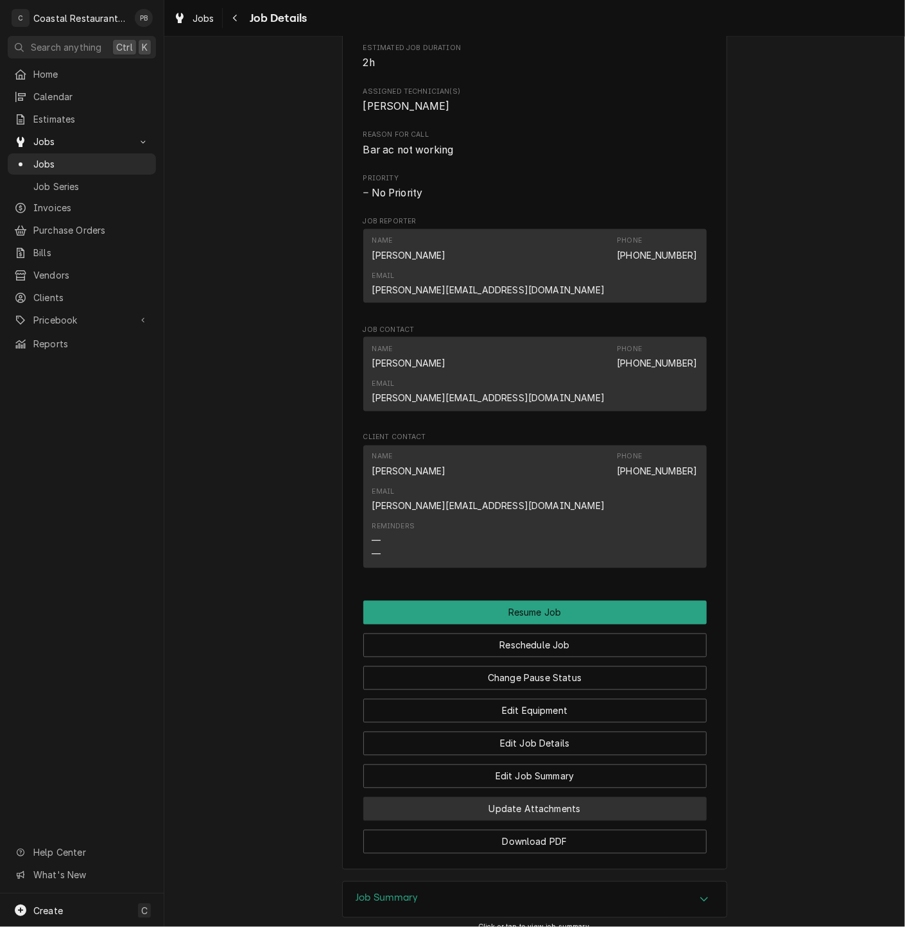
scroll to position [856, 0]
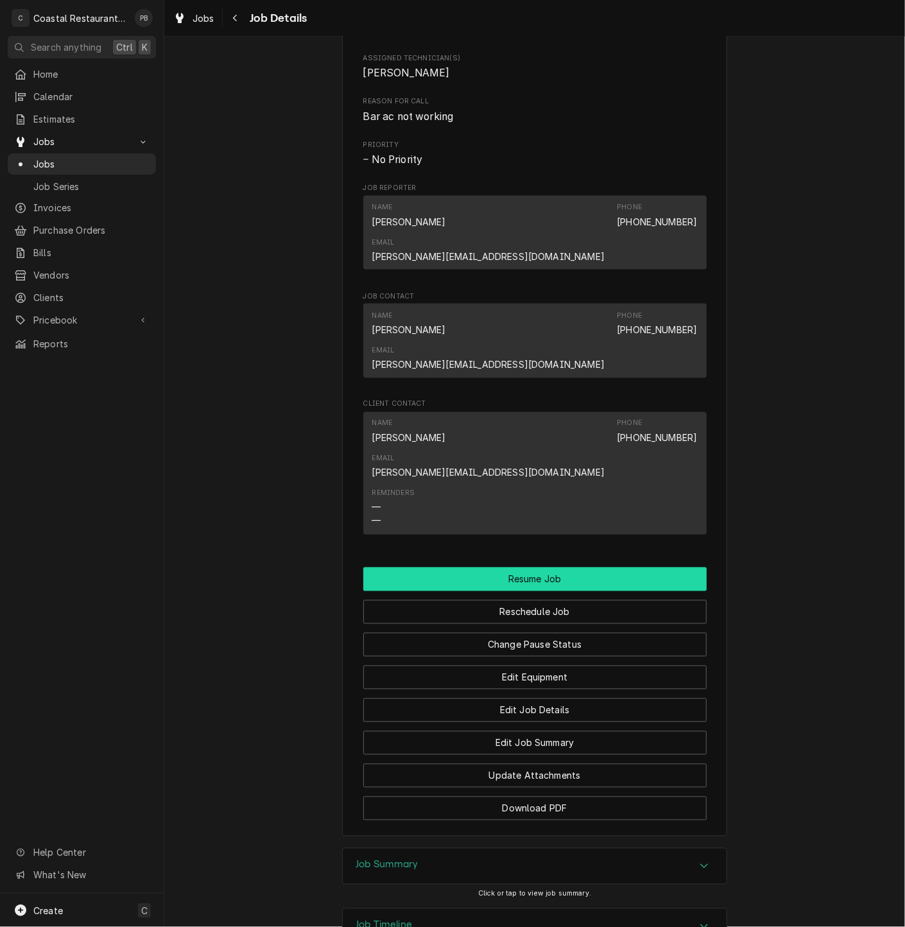
click at [552, 568] on button "Resume Job" at bounding box center [534, 580] width 343 height 24
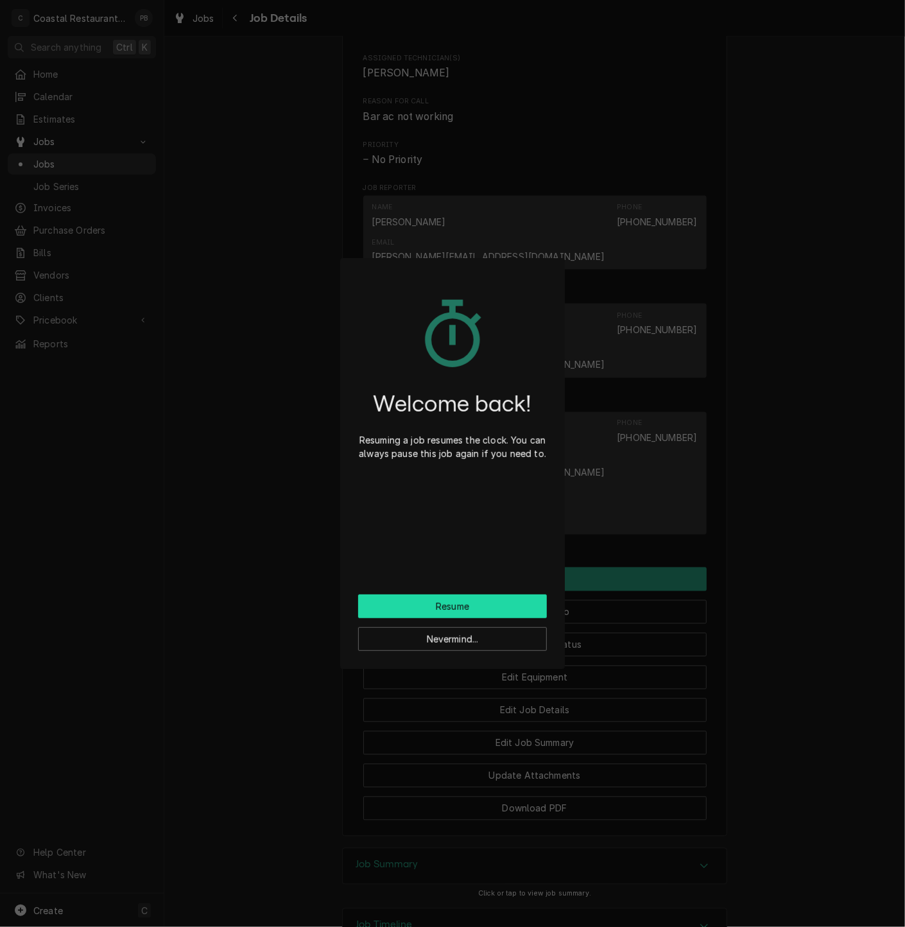
click at [416, 613] on button "Resume" at bounding box center [452, 607] width 189 height 24
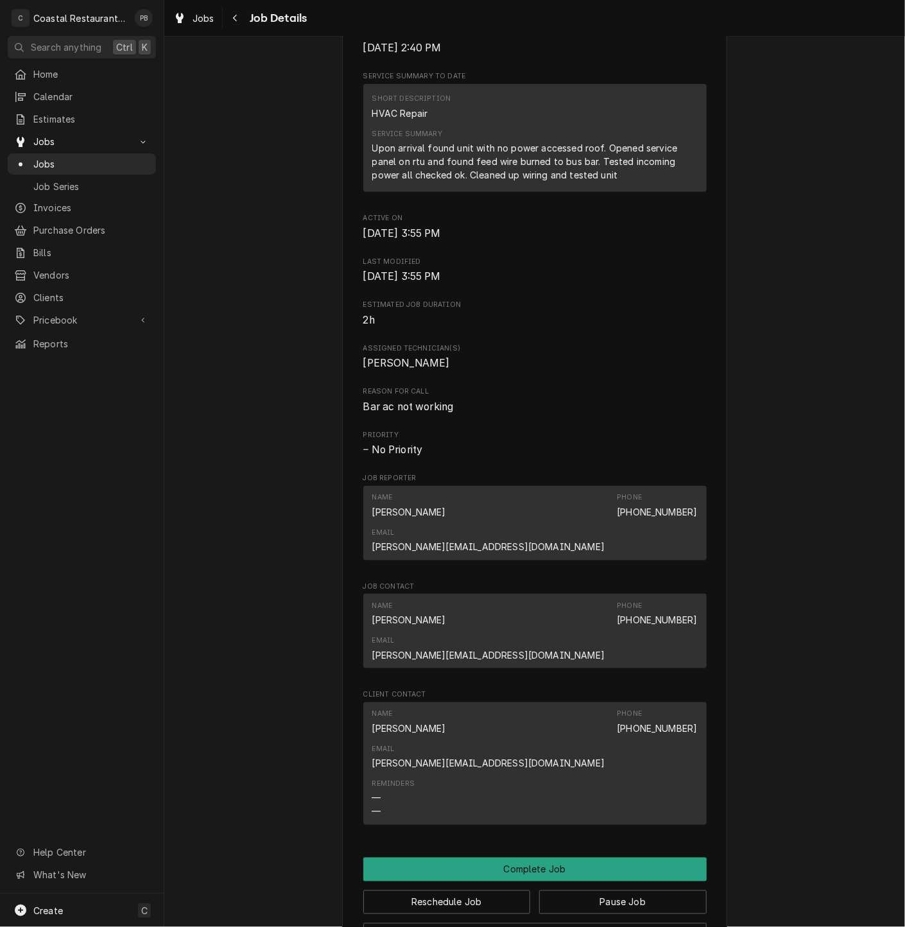
scroll to position [736, 0]
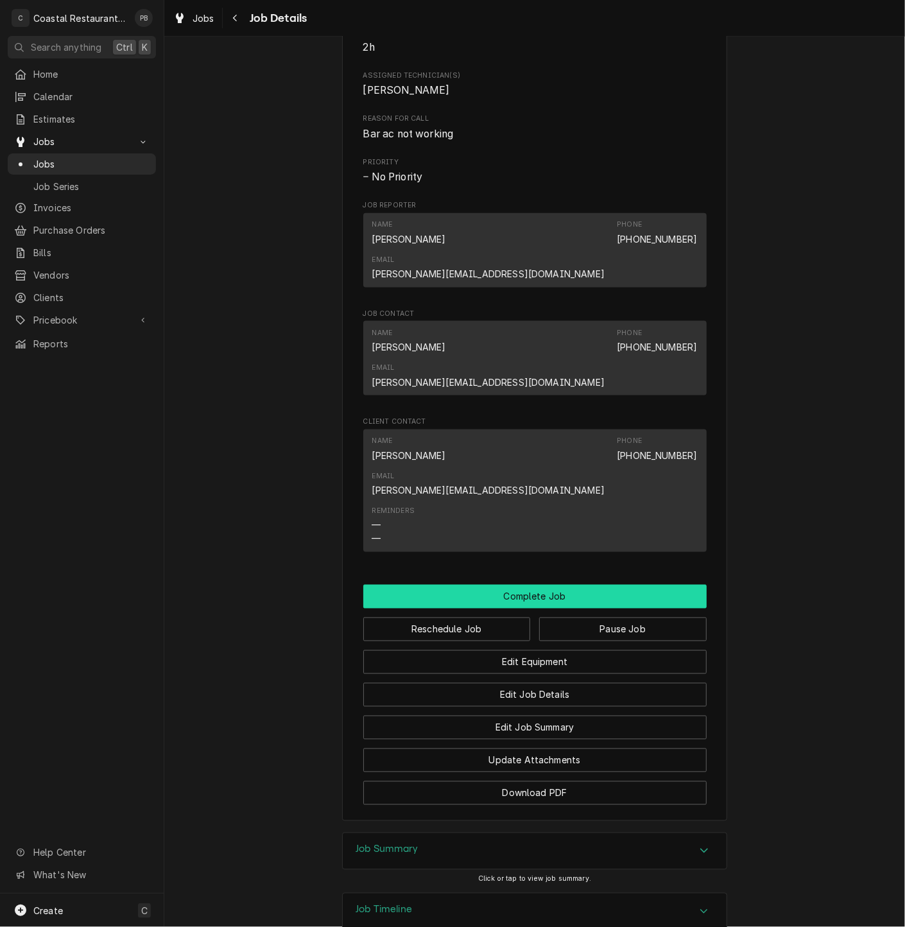
click at [568, 585] on button "Complete Job" at bounding box center [534, 597] width 343 height 24
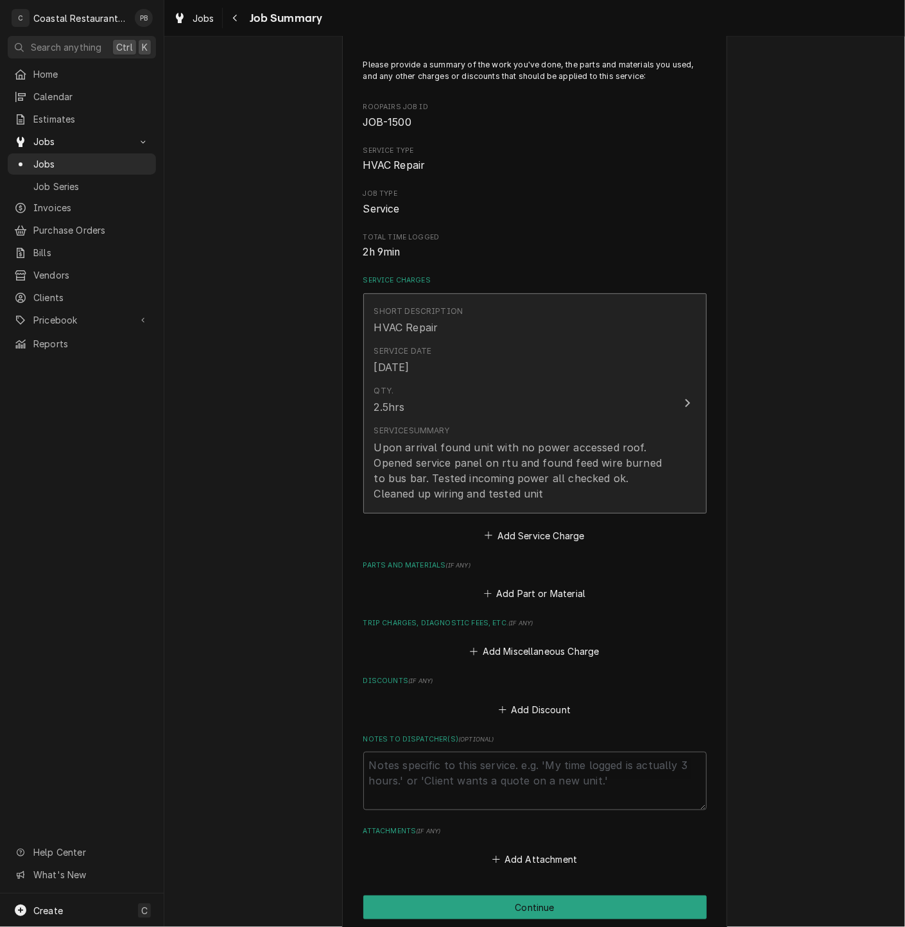
scroll to position [154, 0]
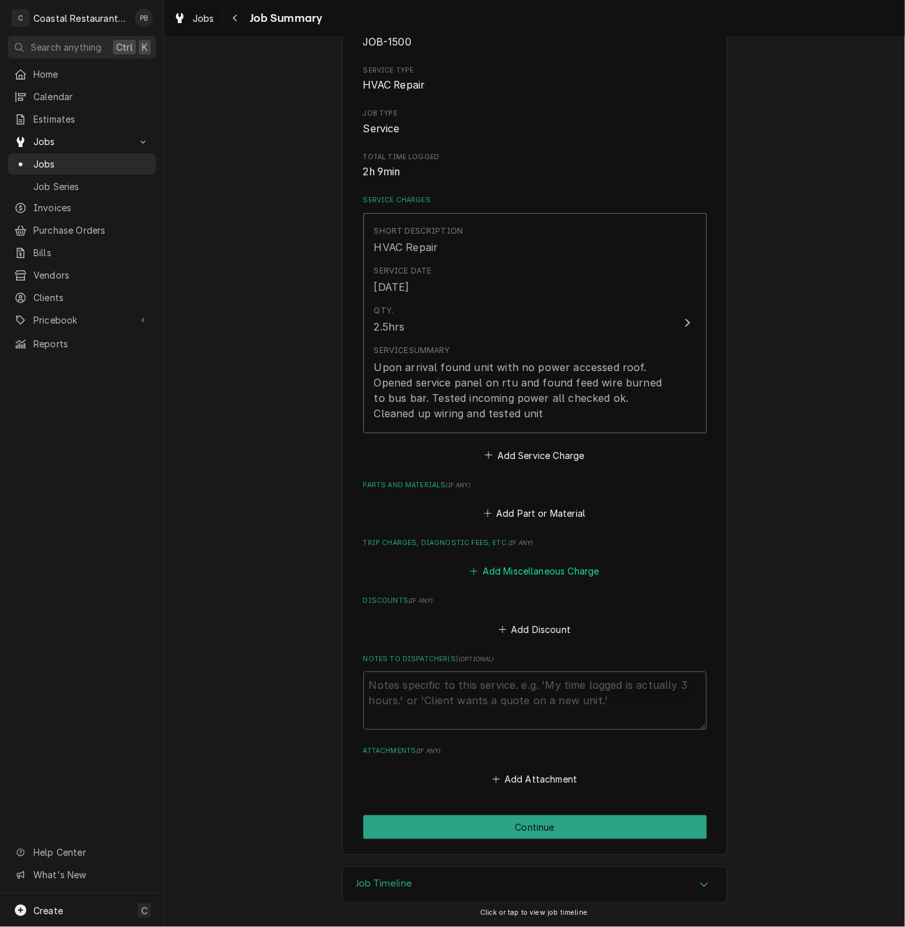
click at [534, 575] on button "Add Miscellaneous Charge" at bounding box center [535, 571] width 134 height 18
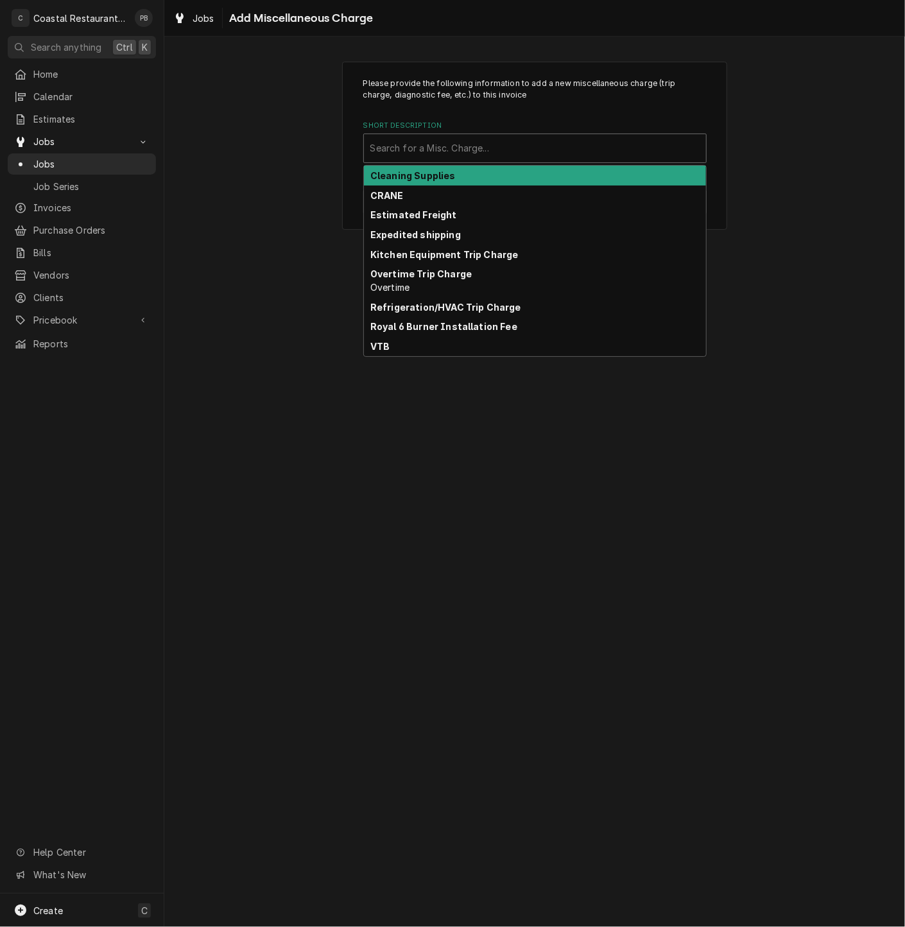
click at [499, 137] on div "Short Description" at bounding box center [534, 148] width 329 height 23
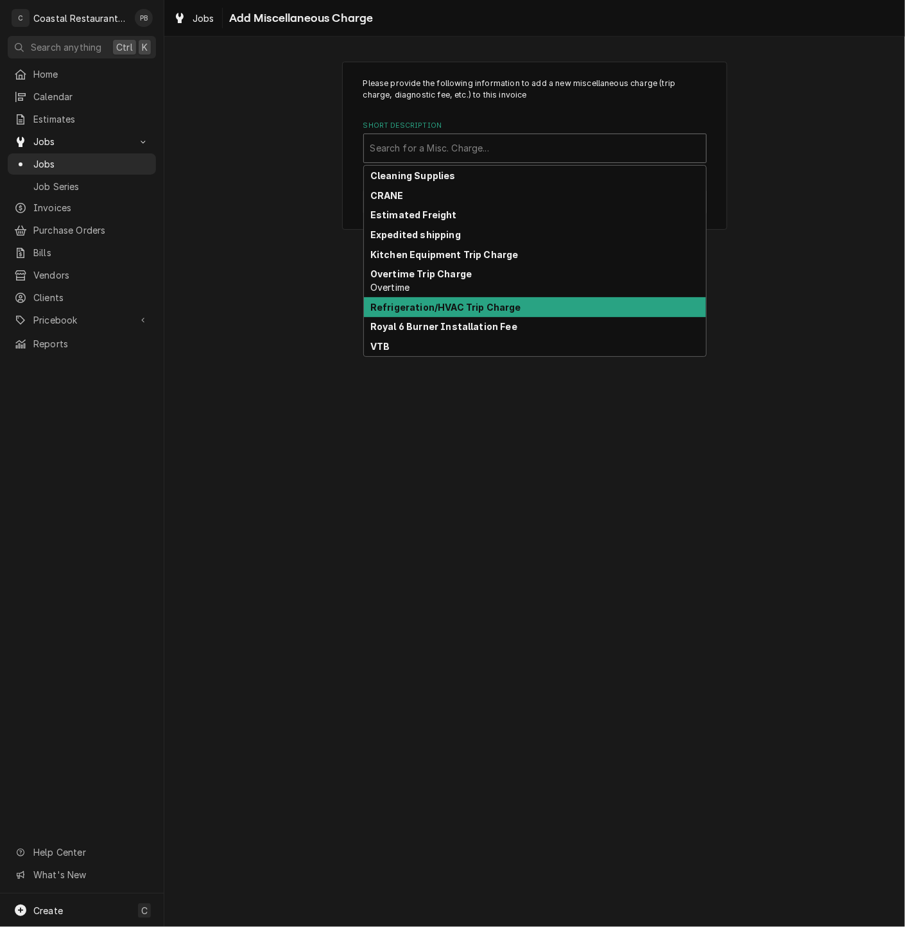
click at [475, 303] on strong "Refrigeration/HVAC Trip Charge" at bounding box center [445, 307] width 151 height 11
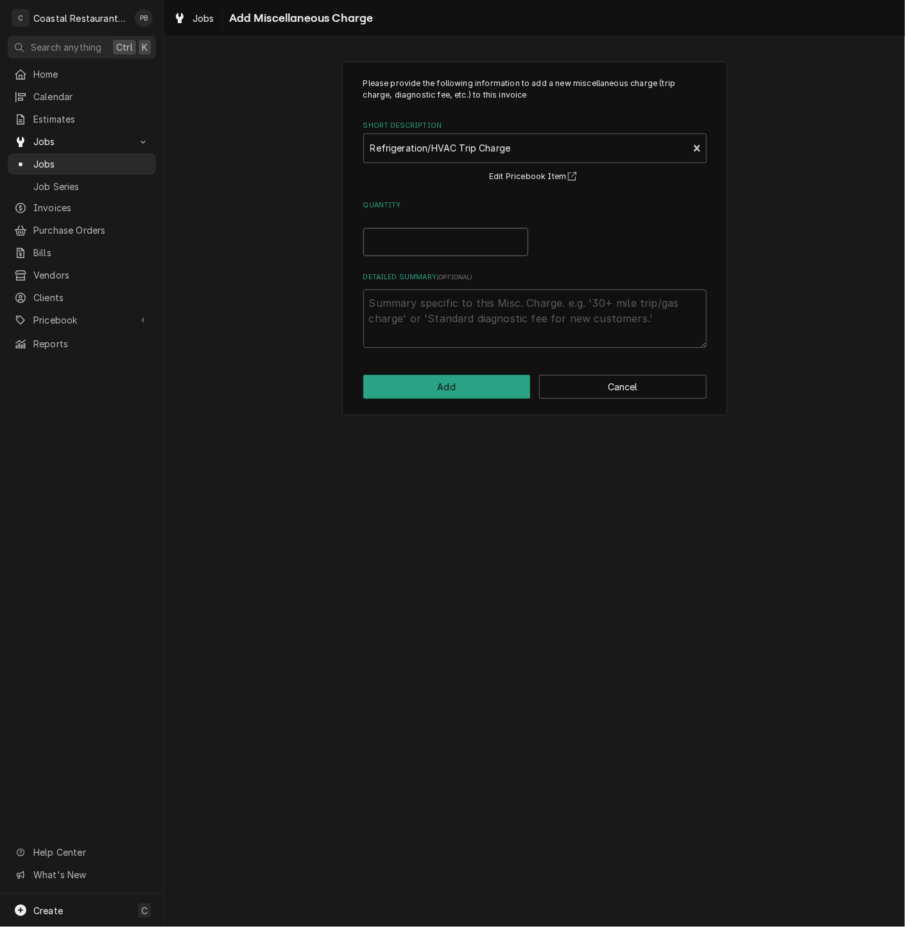
click at [432, 248] on input "Quantity" at bounding box center [445, 242] width 165 height 28
type textarea "x"
type input "1"
click at [446, 395] on button "Add" at bounding box center [447, 387] width 168 height 24
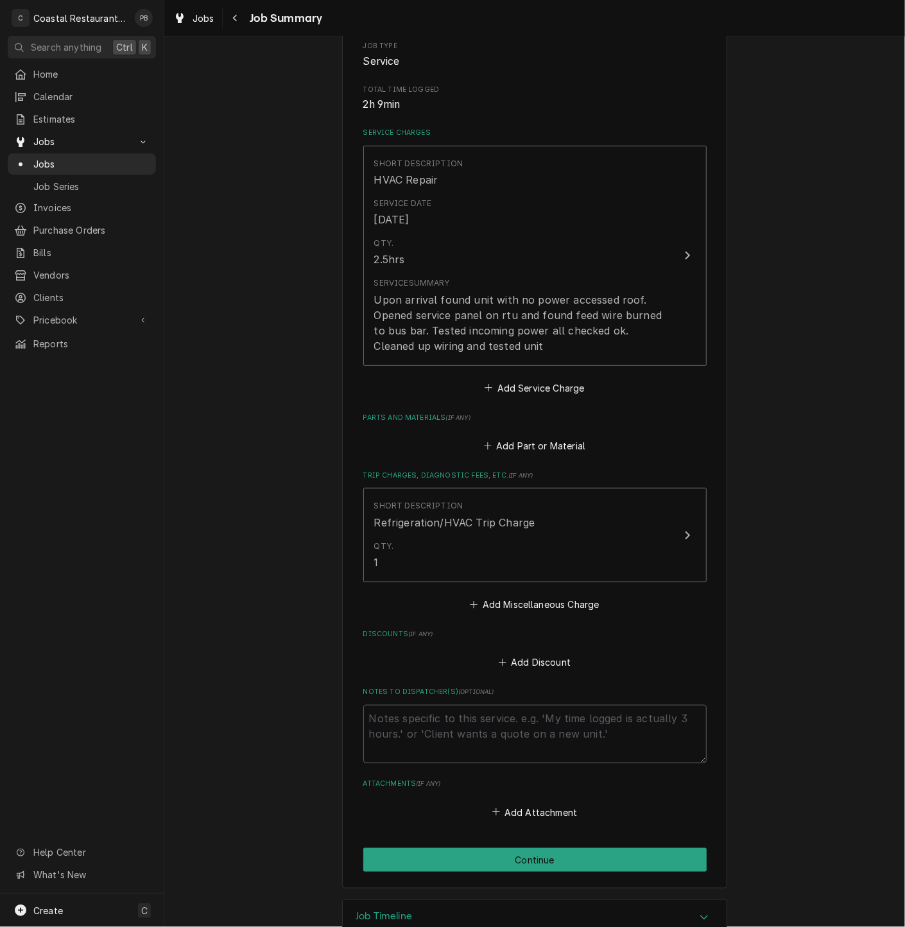
scroll to position [256, 0]
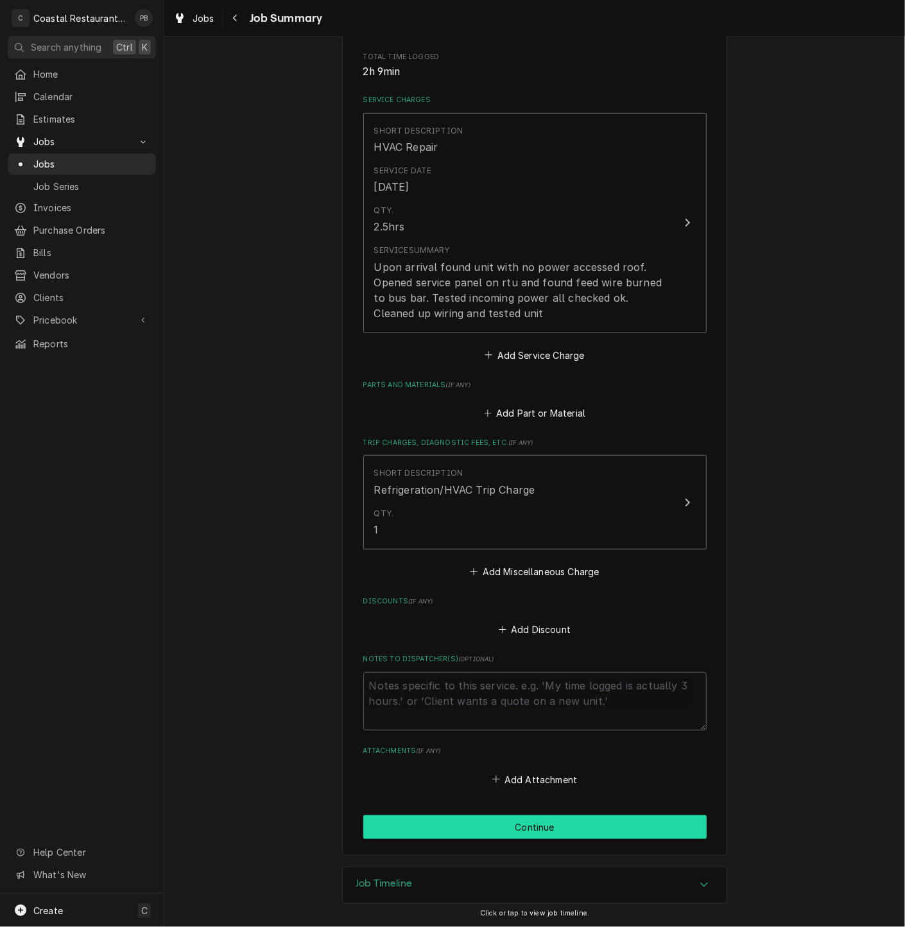
click at [581, 828] on button "Continue" at bounding box center [534, 827] width 343 height 24
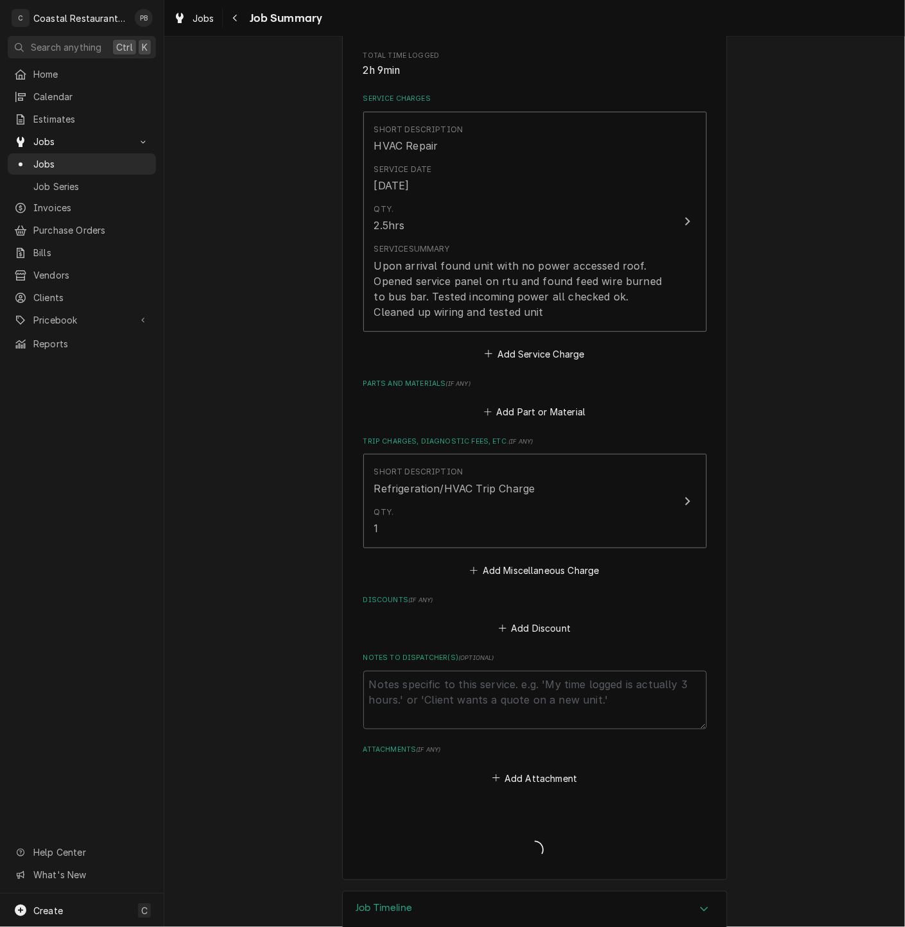
type textarea "x"
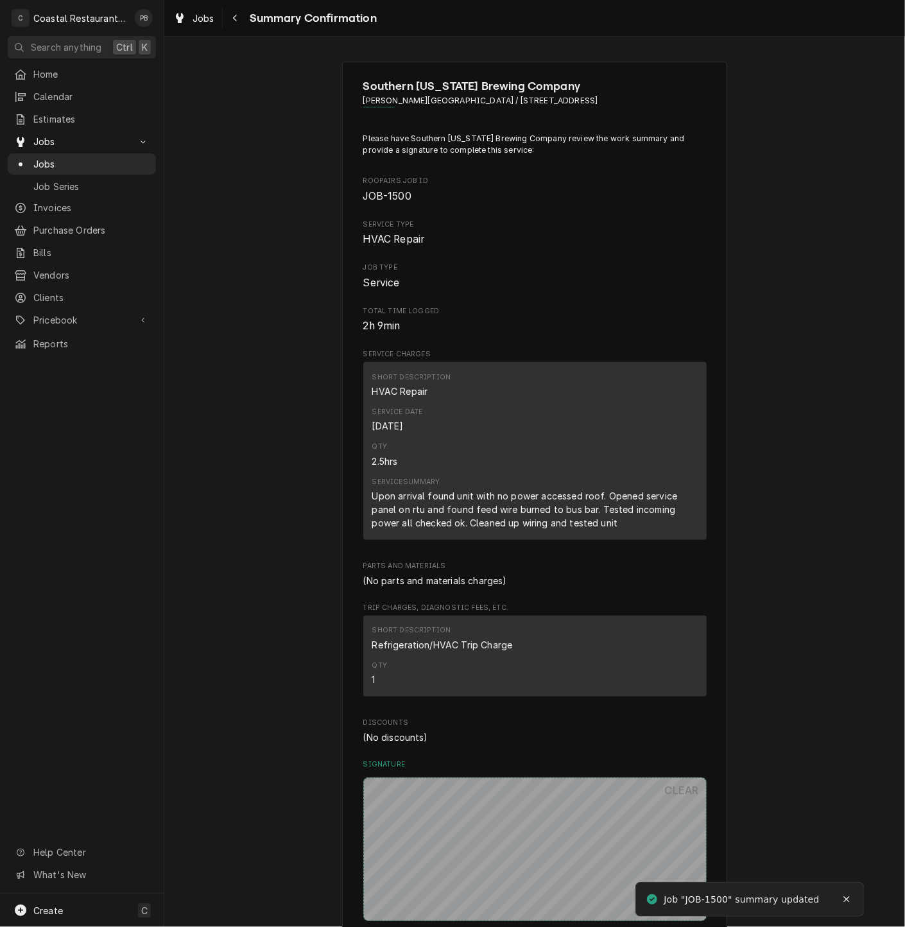
scroll to position [260, 0]
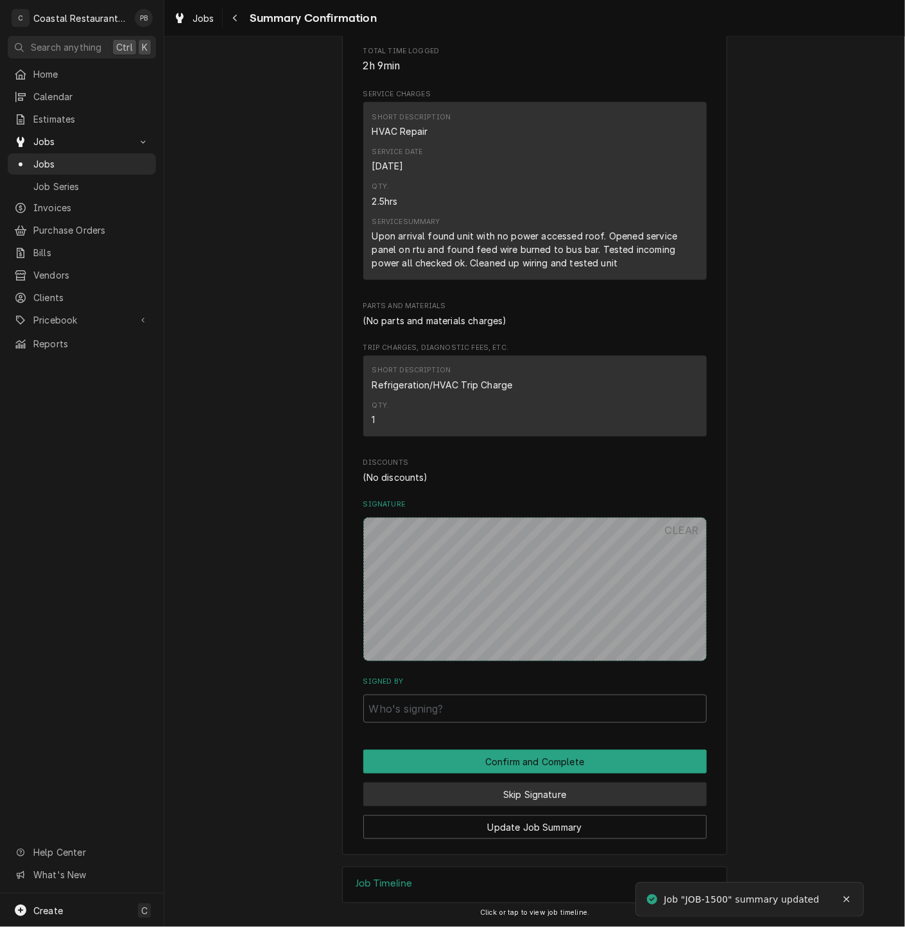
click at [532, 794] on button "Skip Signature" at bounding box center [534, 795] width 343 height 24
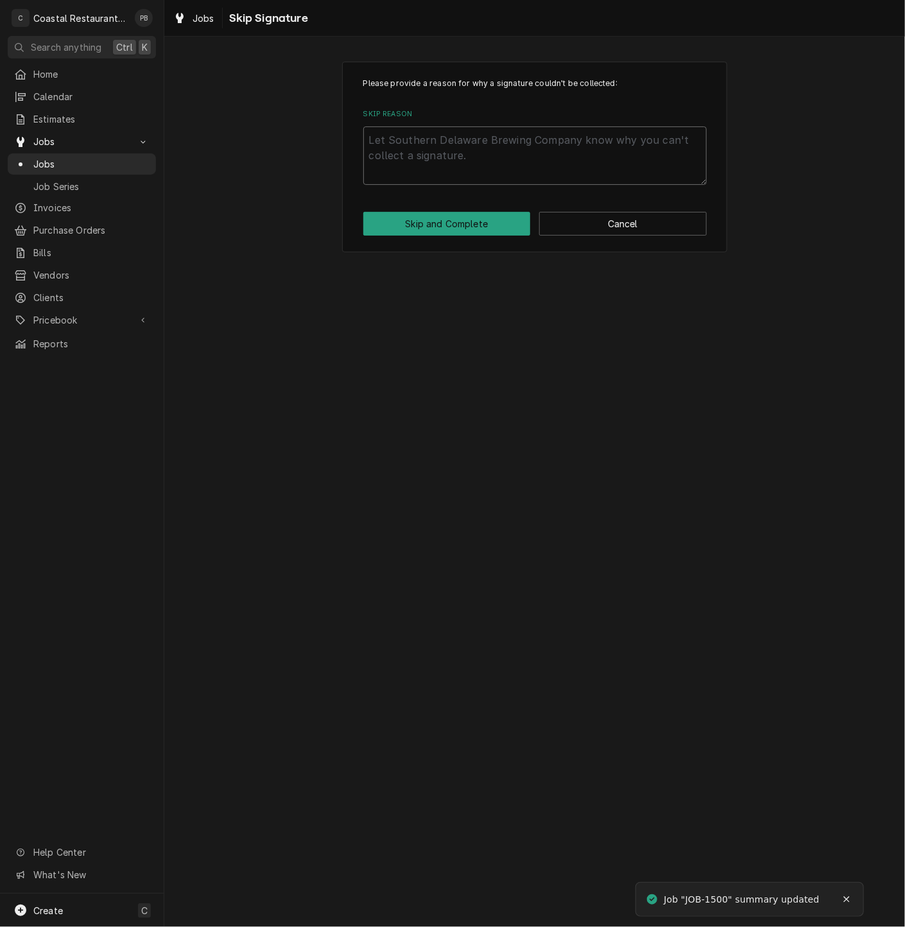
drag, startPoint x: 482, startPoint y: 177, endPoint x: 487, endPoint y: 173, distance: 6.9
click at [482, 176] on textarea "Skip Reason" at bounding box center [534, 155] width 343 height 58
type textarea "x"
type textarea "c"
type textarea "x"
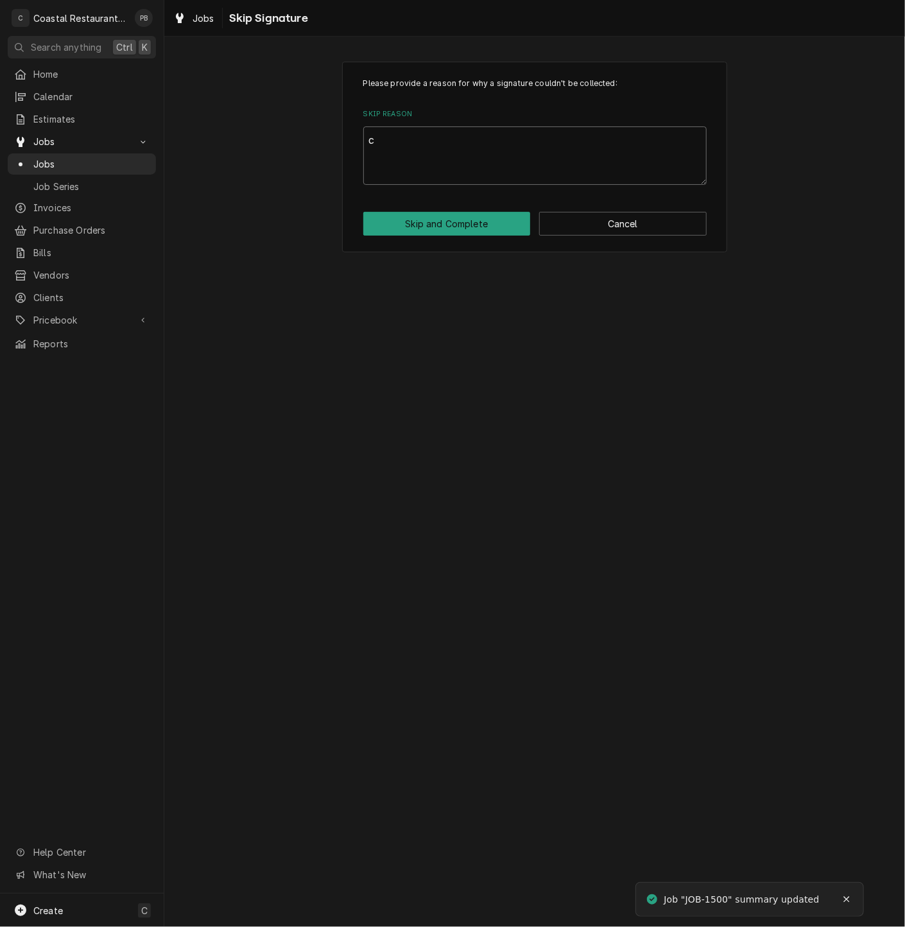
type textarea "co"
type textarea "x"
type textarea "com"
type textarea "x"
type textarea "co"
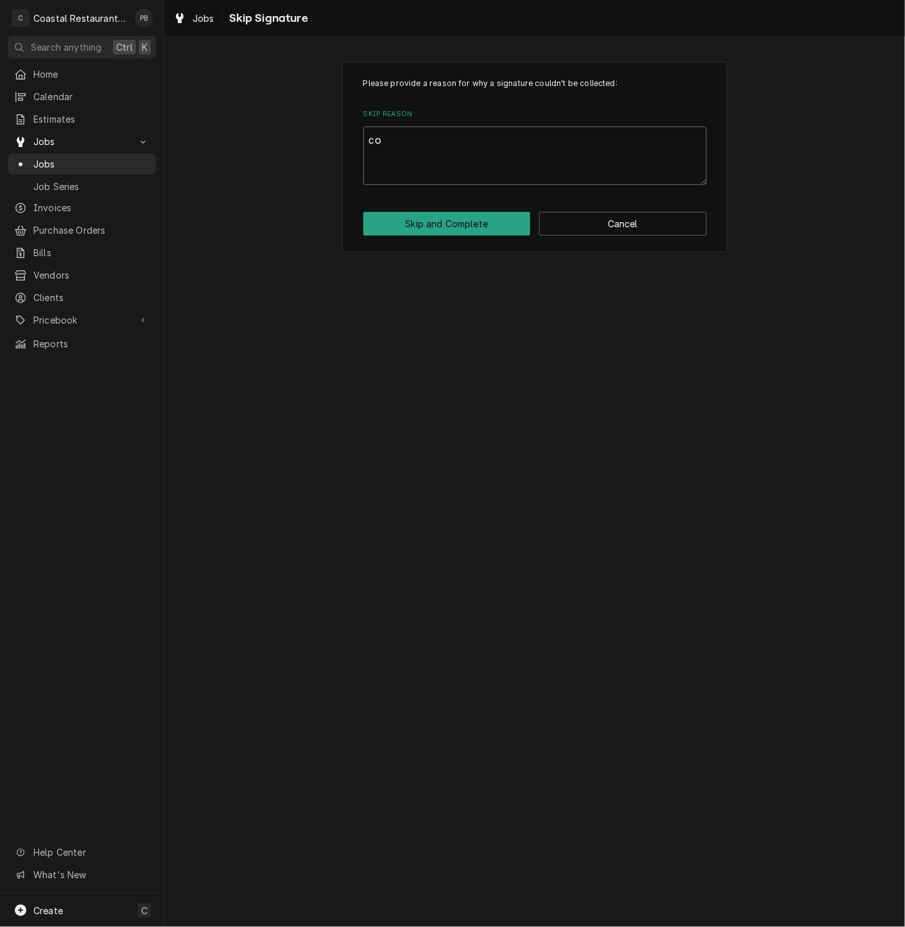
type textarea "x"
type textarea "c"
type textarea "x"
type textarea "c"
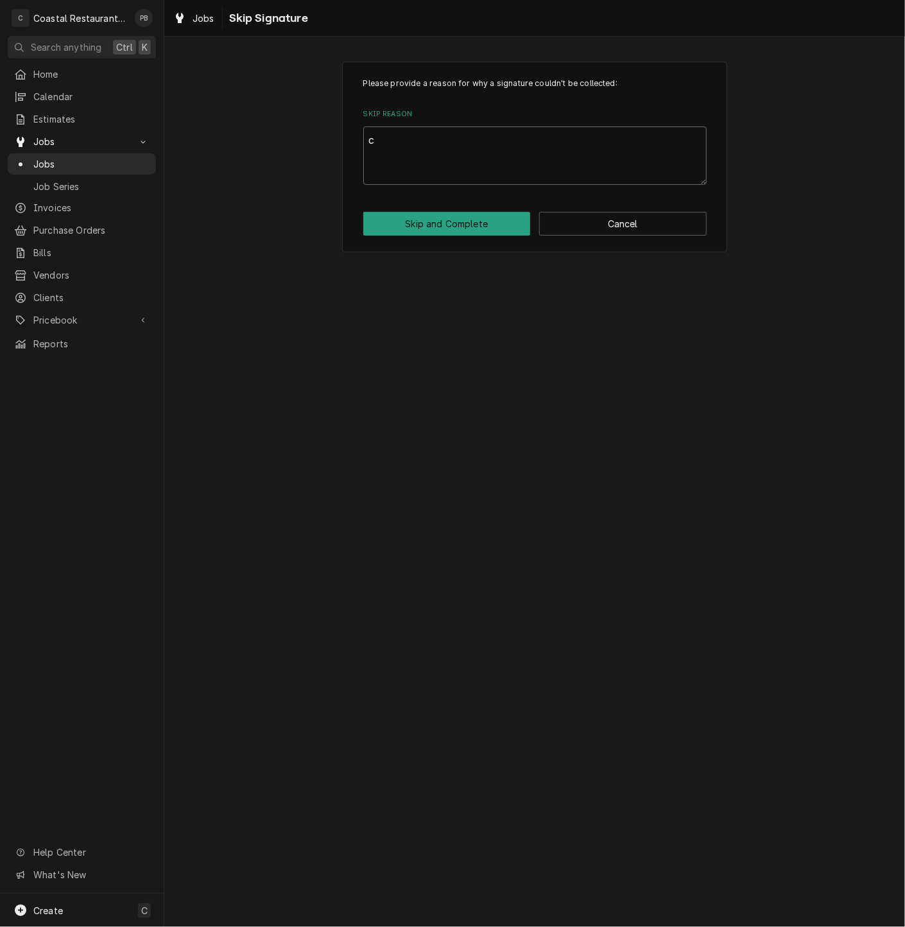
type textarea "x"
type textarea "co"
type textarea "x"
type textarea "com"
type textarea "x"
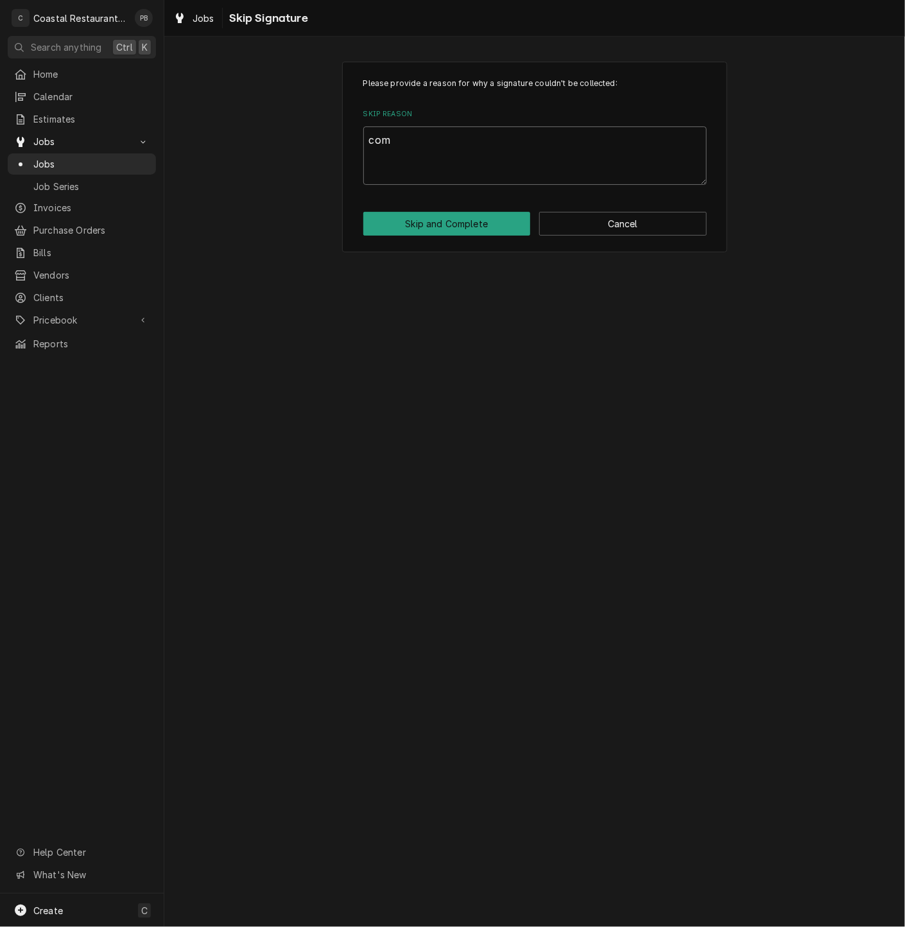
type textarea "comp"
type textarea "x"
type textarea "compl"
type textarea "x"
type textarea "complt"
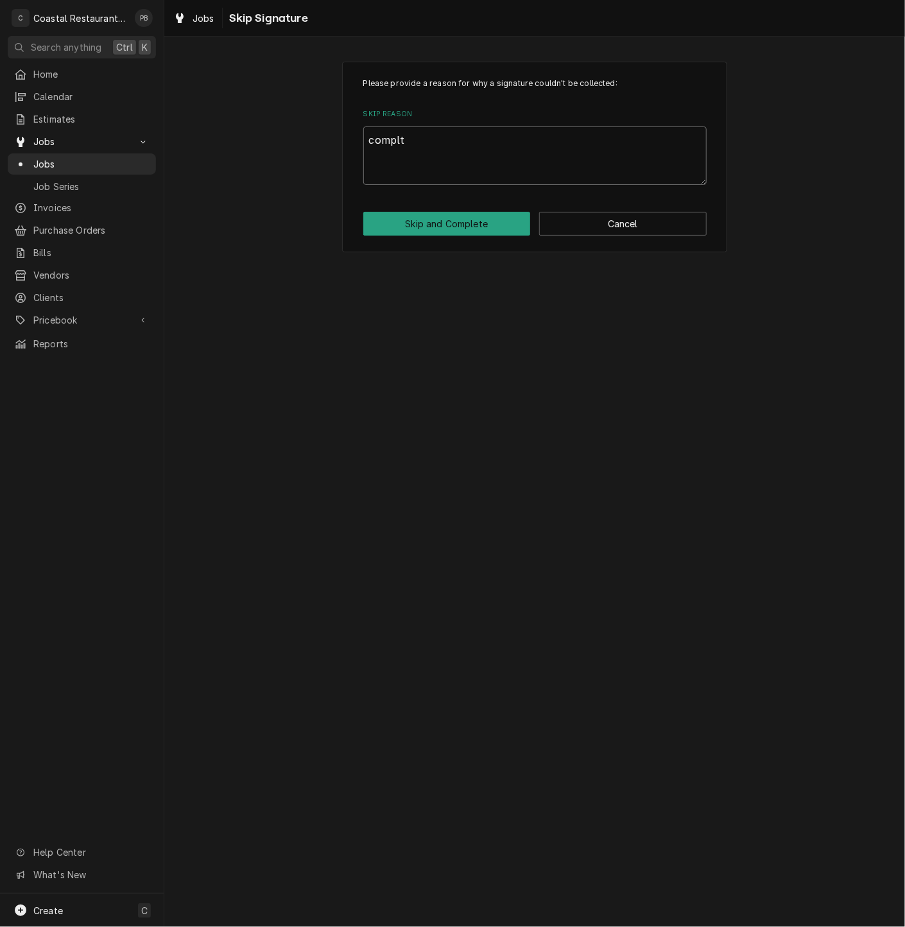
type textarea "x"
type textarea "complte"
type textarea "x"
type textarea "complt"
type textarea "x"
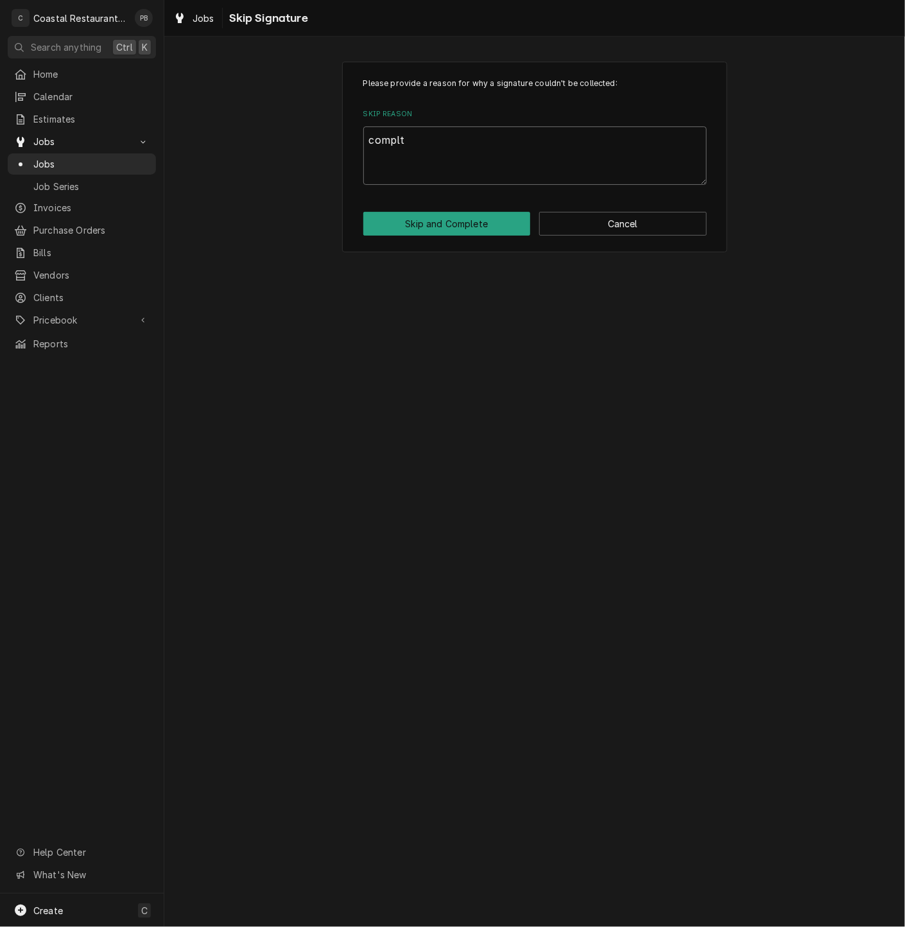
type textarea "compl"
type textarea "x"
type textarea "comple"
type textarea "x"
type textarea "complet"
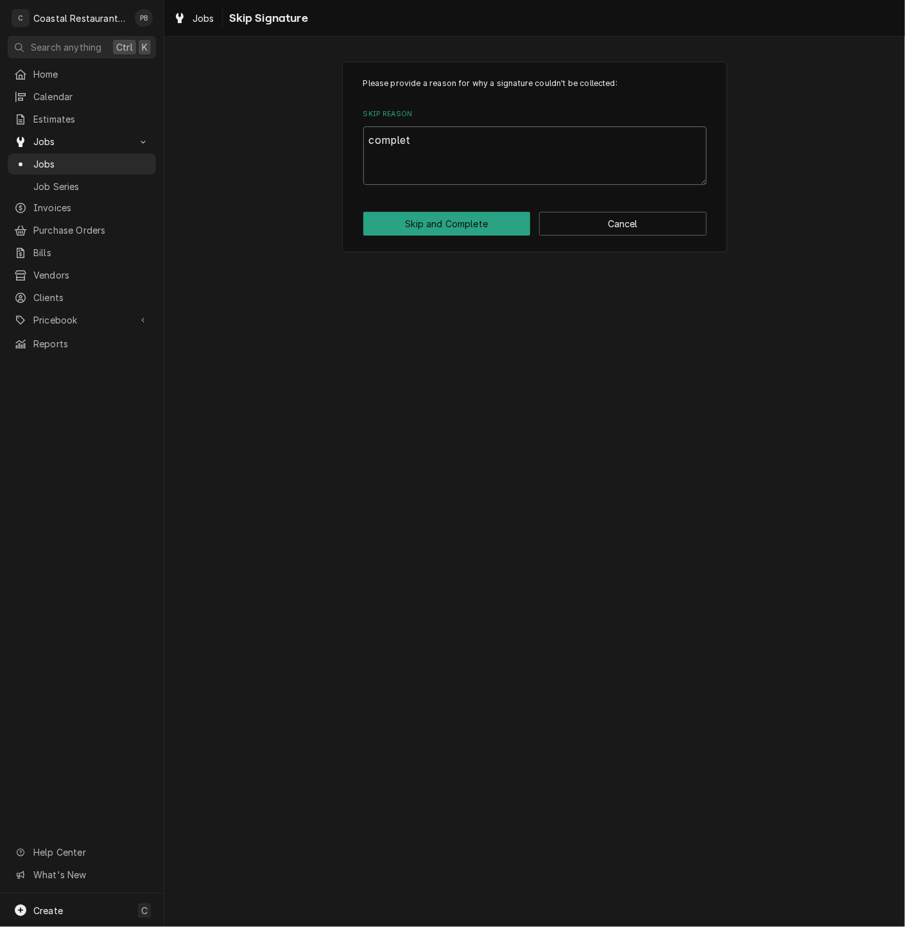
type textarea "x"
type textarea "complete"
type textarea "x"
type textarea "completed"
type textarea "x"
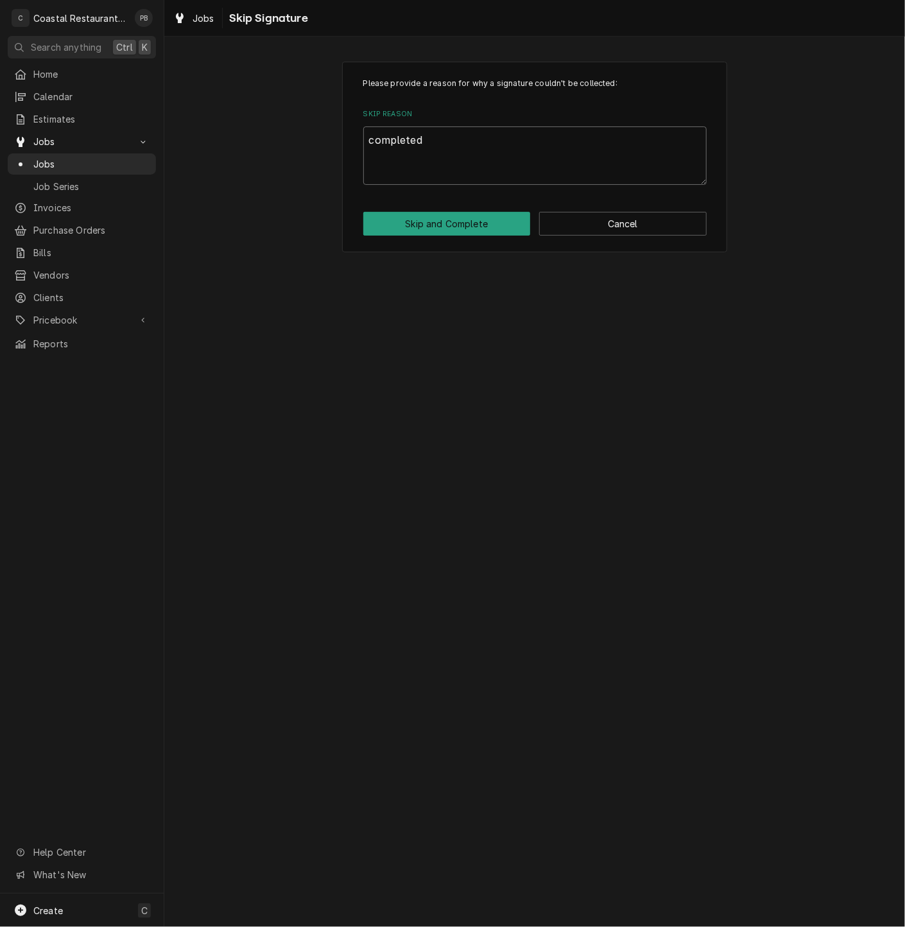
type textarea "completed"
type textarea "x"
type textarea "completed o"
type textarea "x"
type textarea "completed of"
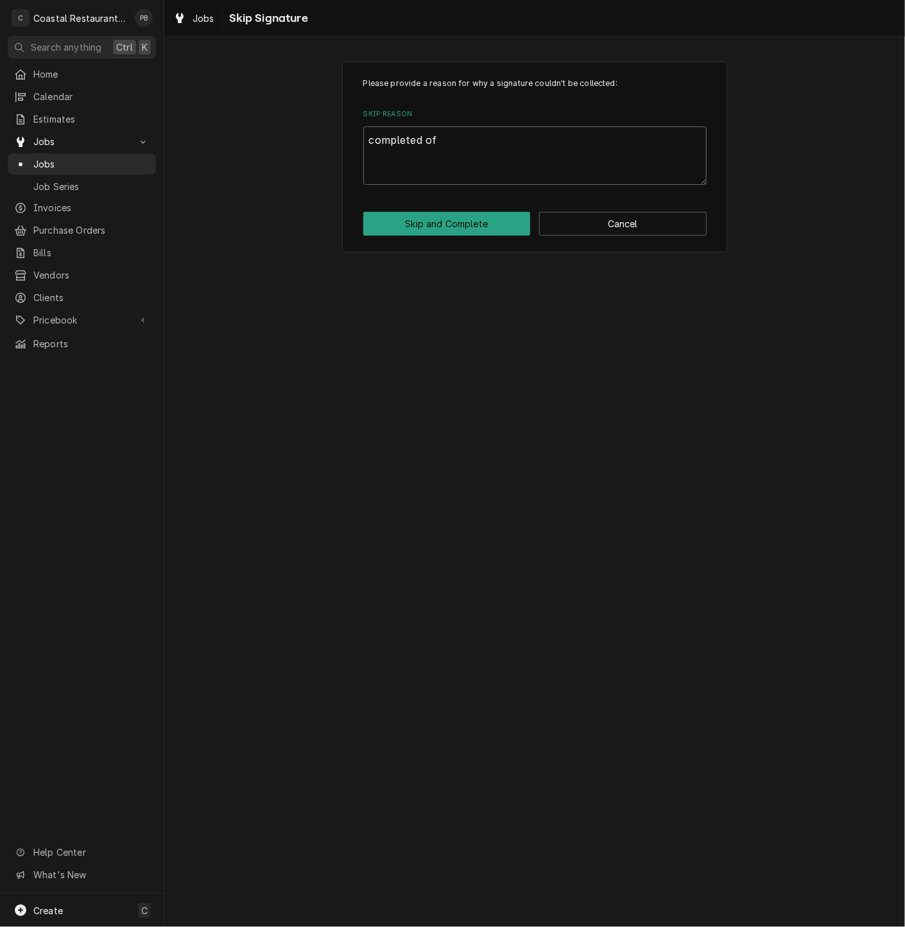
type textarea "x"
type textarea "completed off"
type textarea "x"
type textarea "completed offs"
type textarea "x"
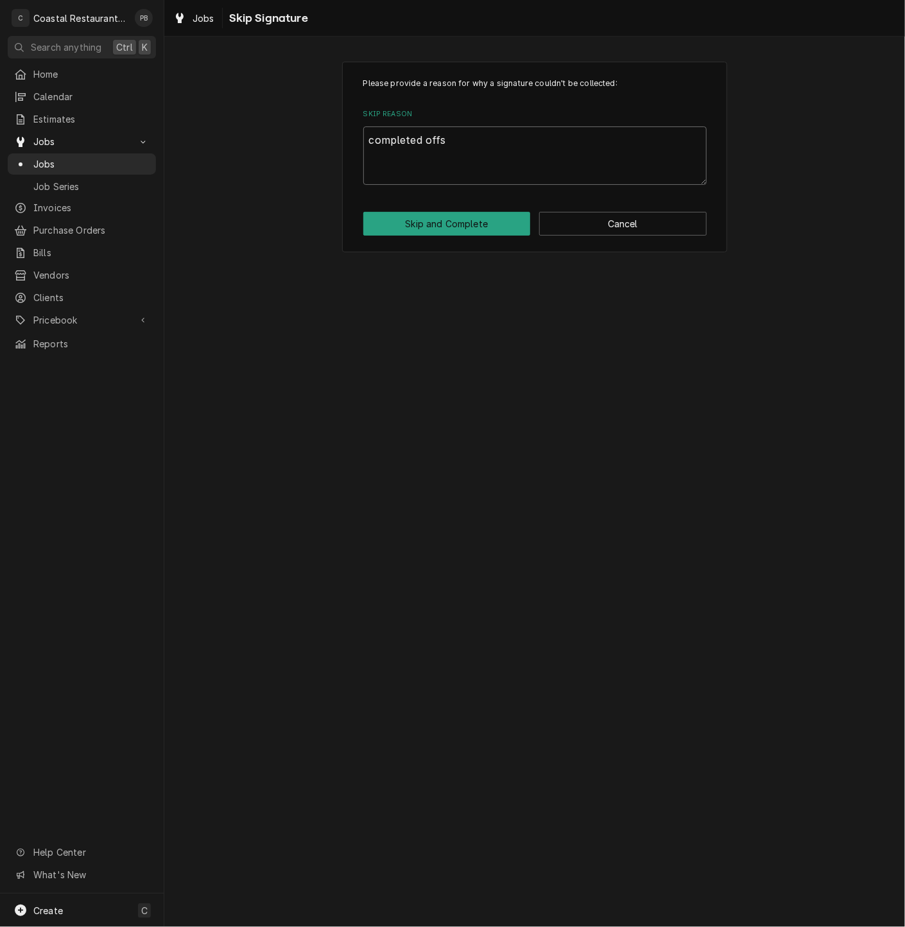
type textarea "completed offsi"
type textarea "x"
type textarea "completed offsit"
type textarea "x"
type textarea "completed offsite"
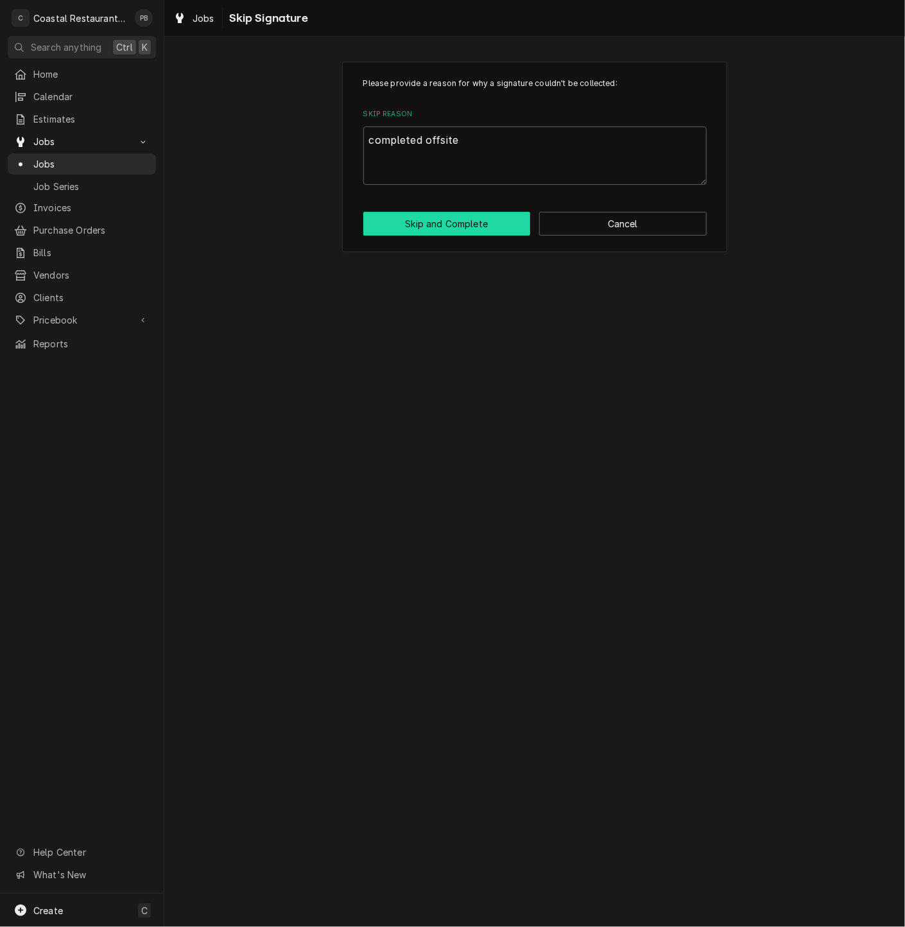
click at [459, 223] on button "Skip and Complete" at bounding box center [447, 224] width 168 height 24
type textarea "x"
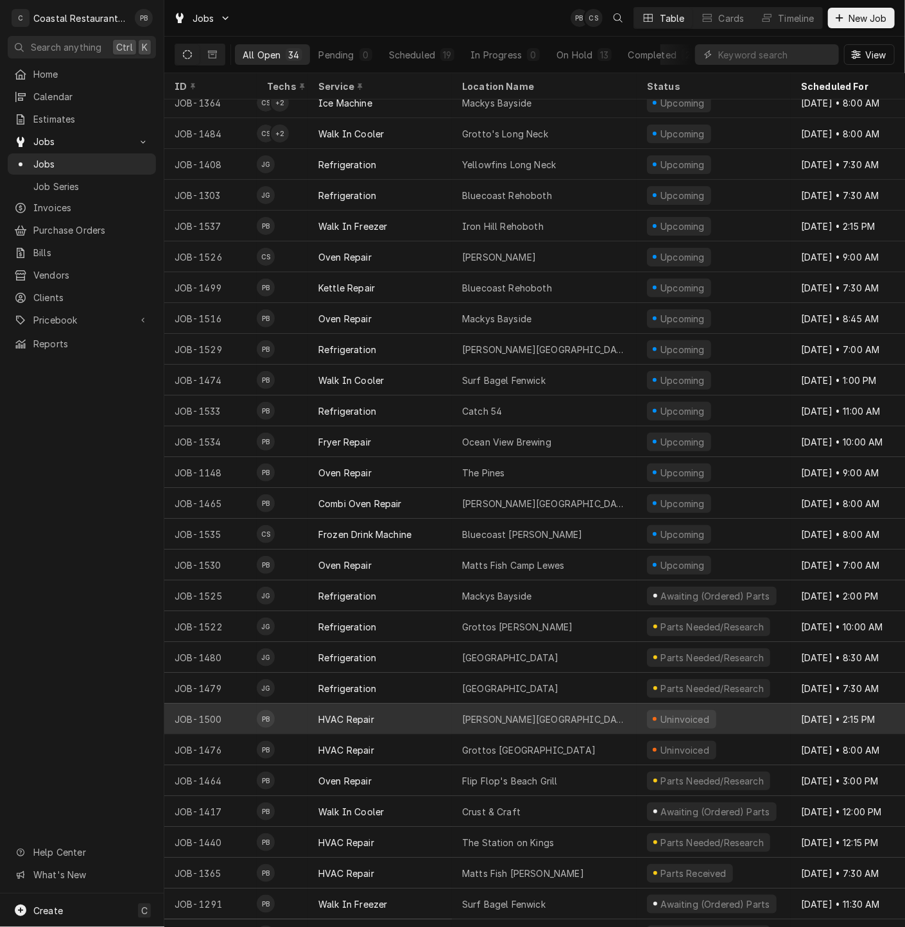
scroll to position [198, 0]
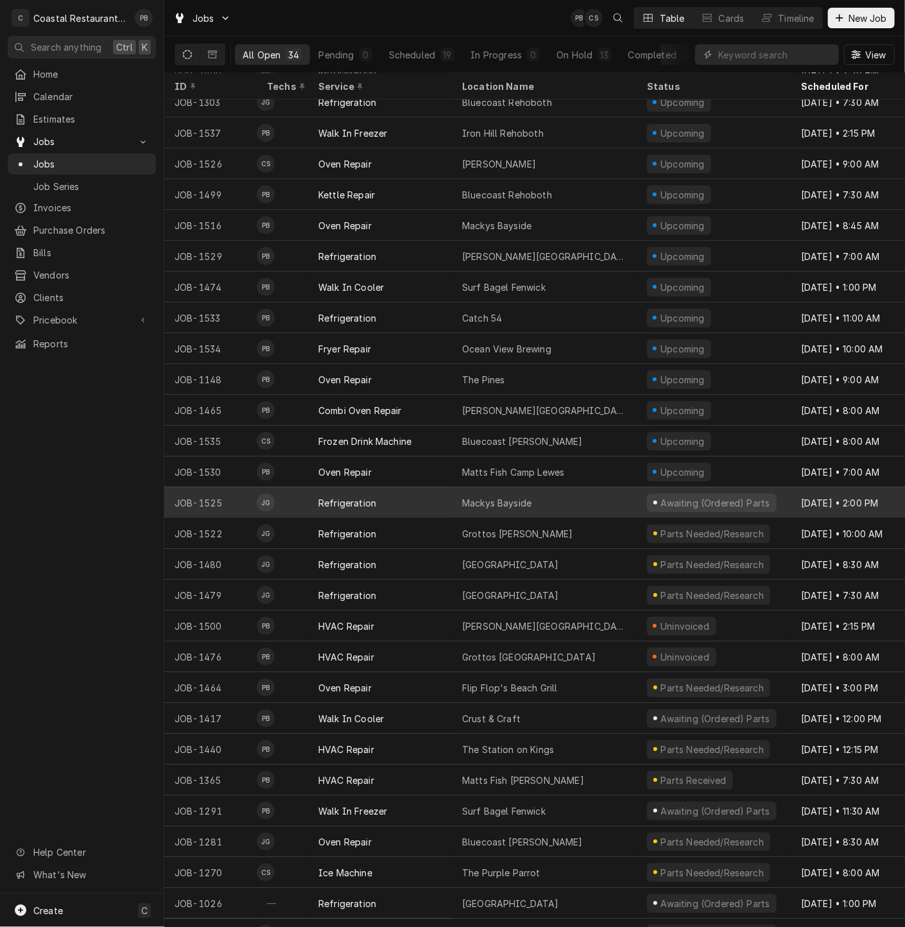
click at [523, 499] on div "Mackys Bayside" at bounding box center [496, 502] width 69 height 13
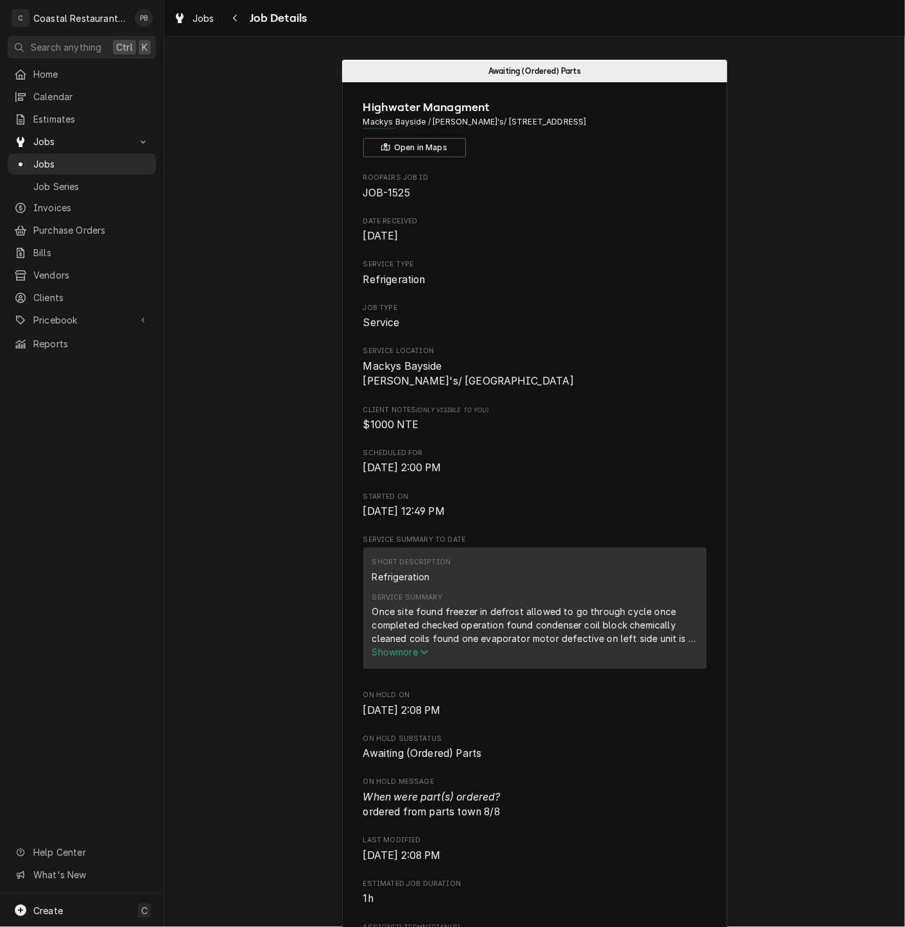
scroll to position [356, 0]
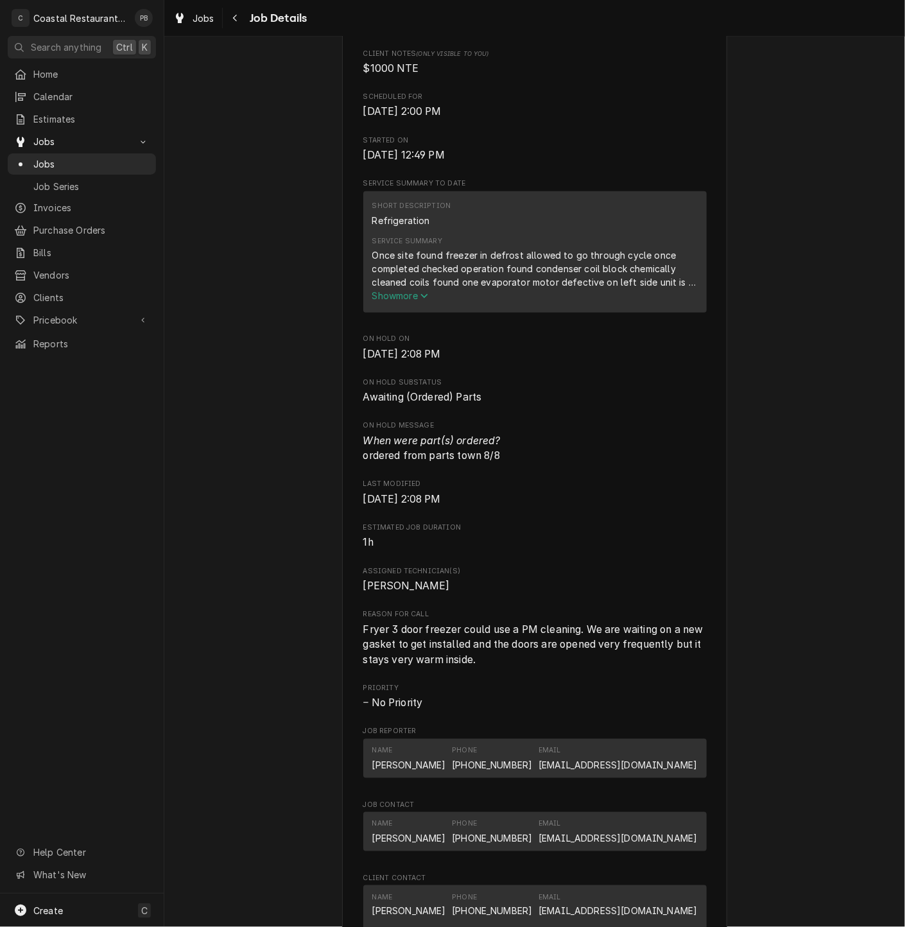
click at [392, 301] on span "Show more" at bounding box center [400, 295] width 57 height 11
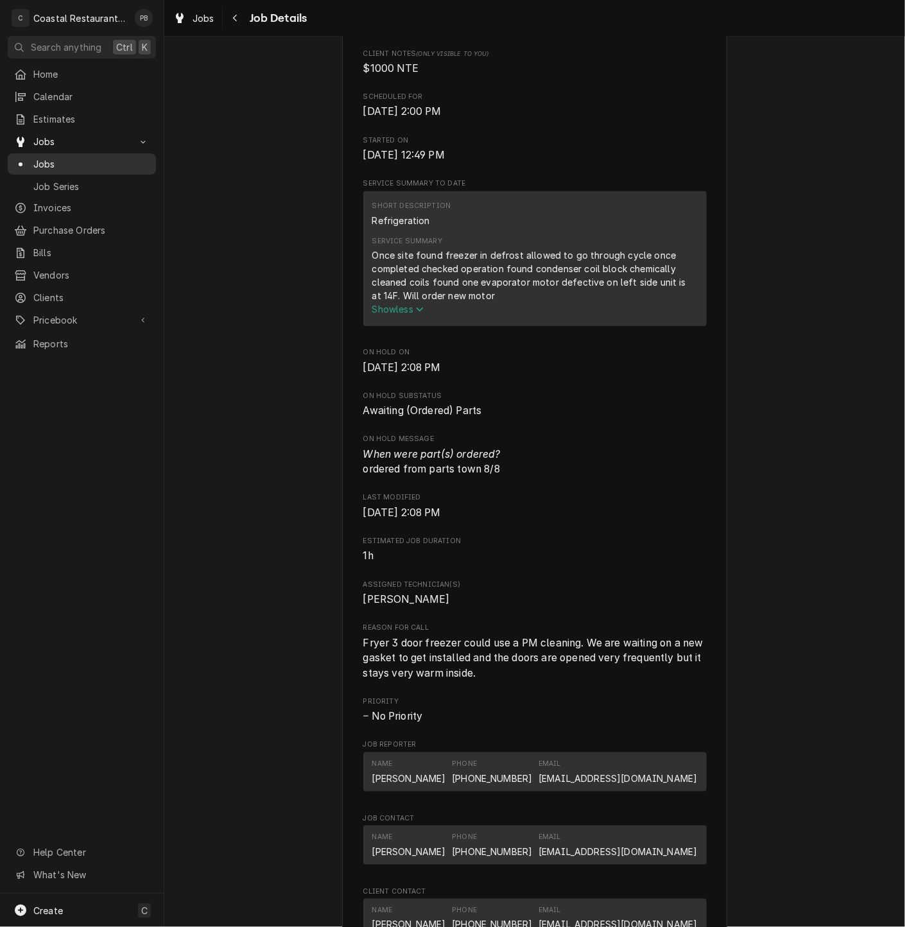
click at [44, 161] on span "Jobs" at bounding box center [91, 163] width 116 height 13
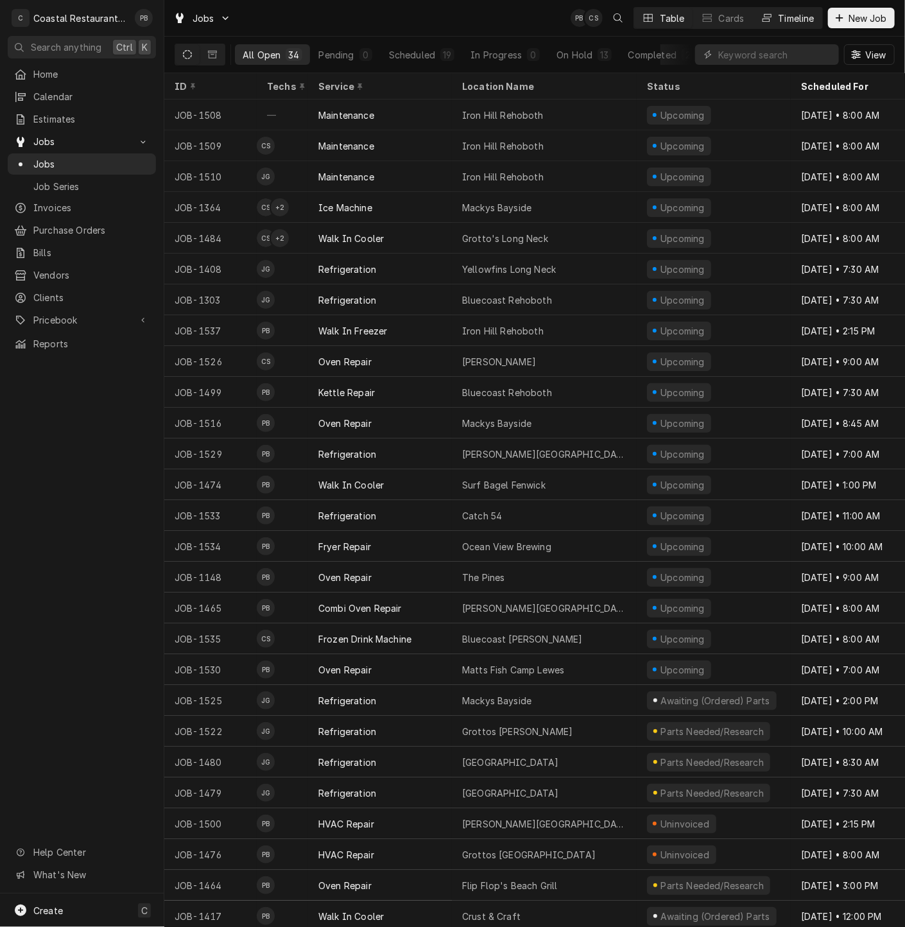
click at [801, 14] on div "Timeline" at bounding box center [797, 18] width 36 height 13
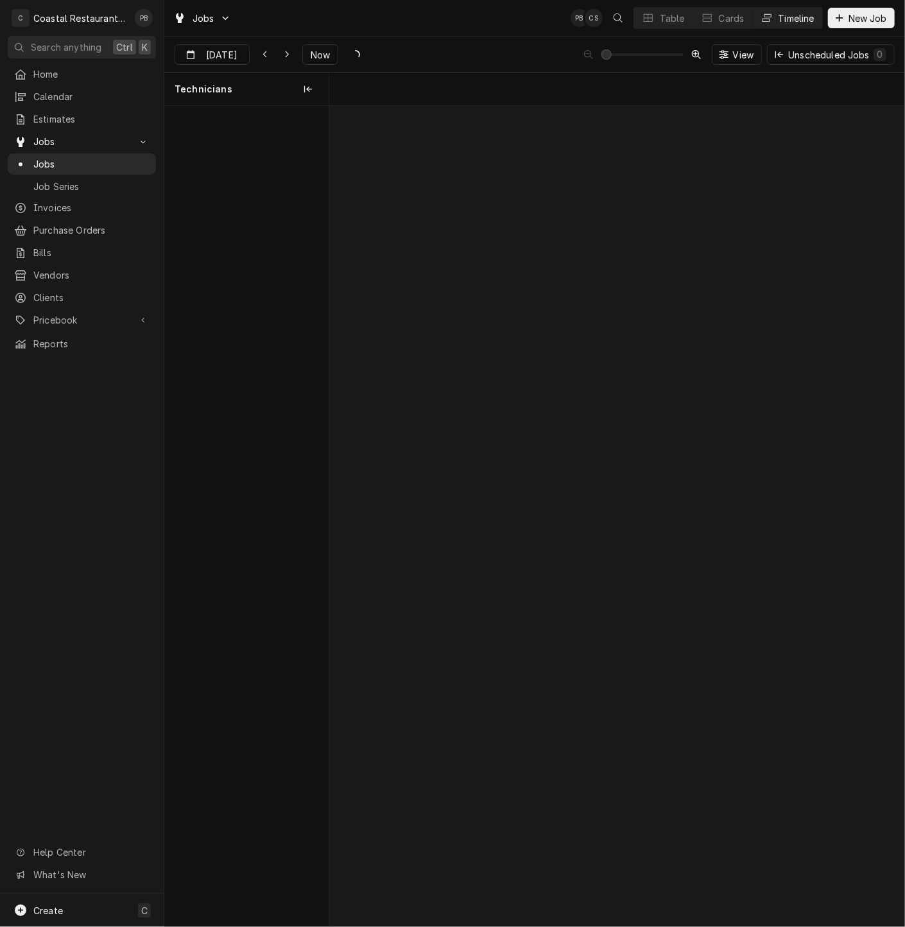
scroll to position [0, 11400]
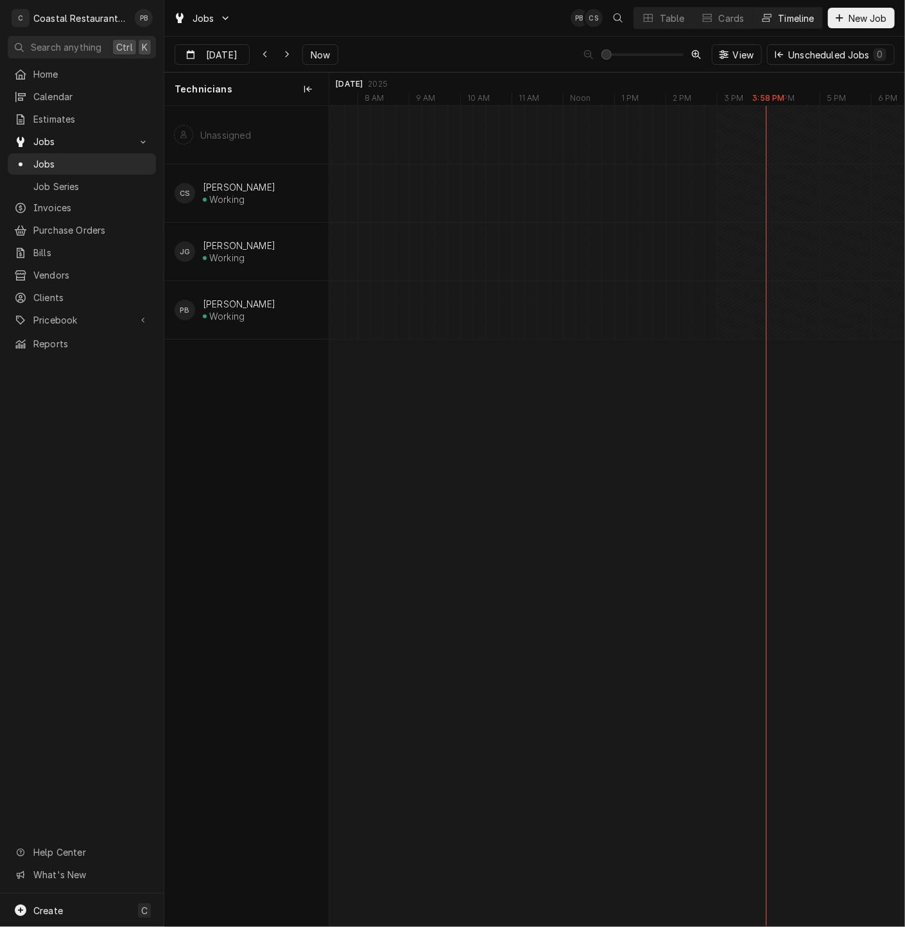
click at [293, 60] on div "Aug [DATE] Now" at bounding box center [257, 54] width 164 height 21
click at [285, 51] on icon "Dynamic Content Wrapper" at bounding box center [287, 54] width 4 height 7
type input "[DATE]"
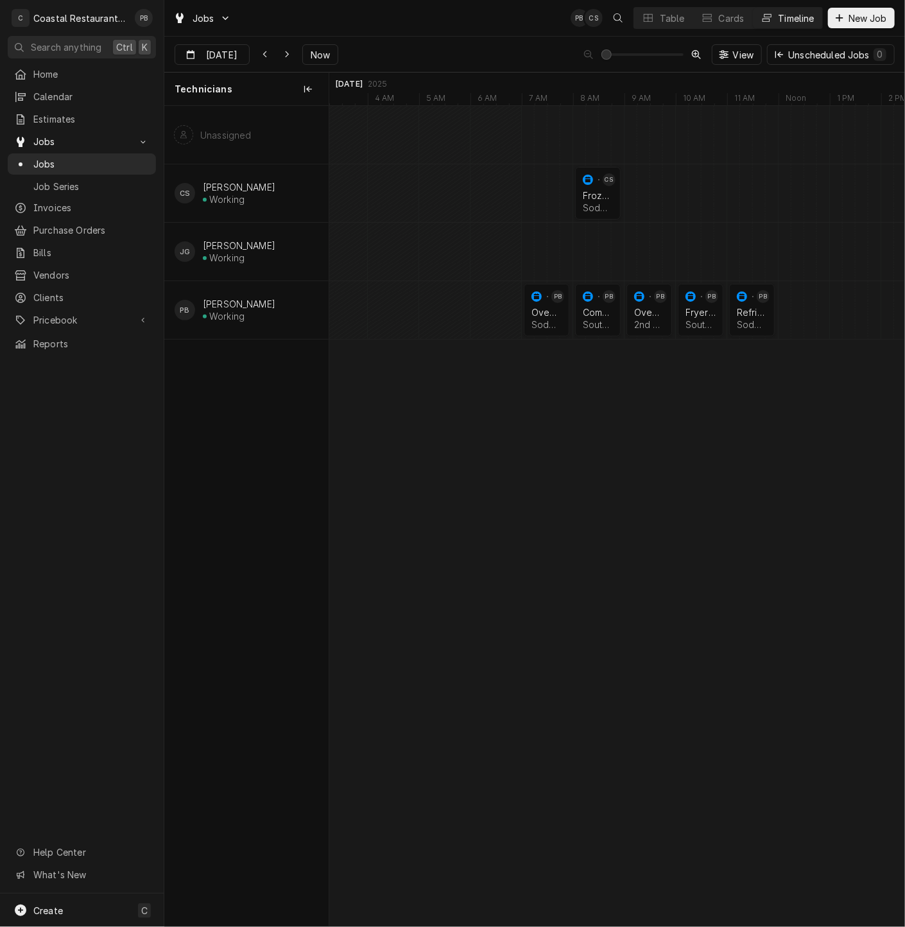
scroll to position [0, 0]
